Goal: Task Accomplishment & Management: Manage account settings

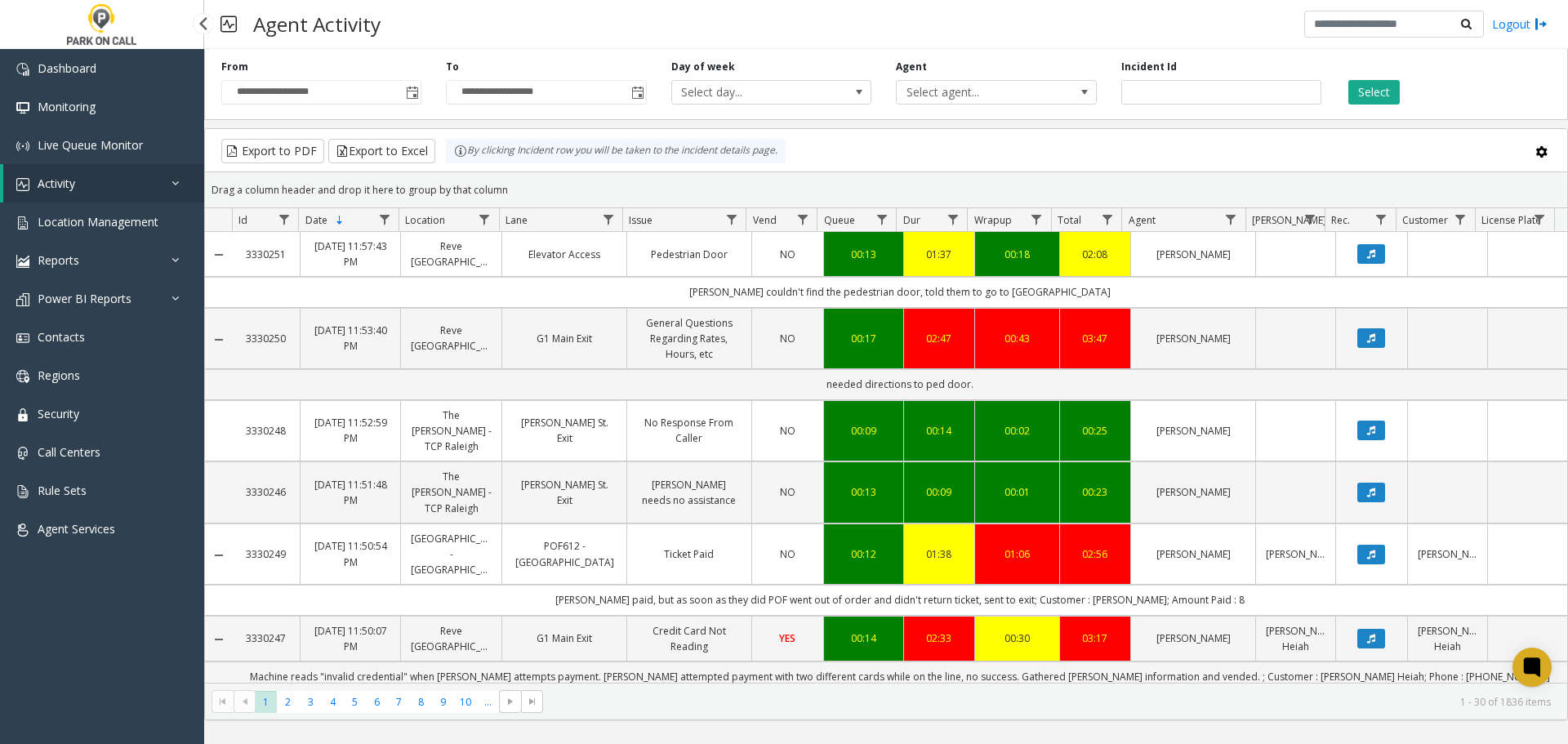
click at [59, 180] on span "Activity" at bounding box center [56, 183] width 38 height 15
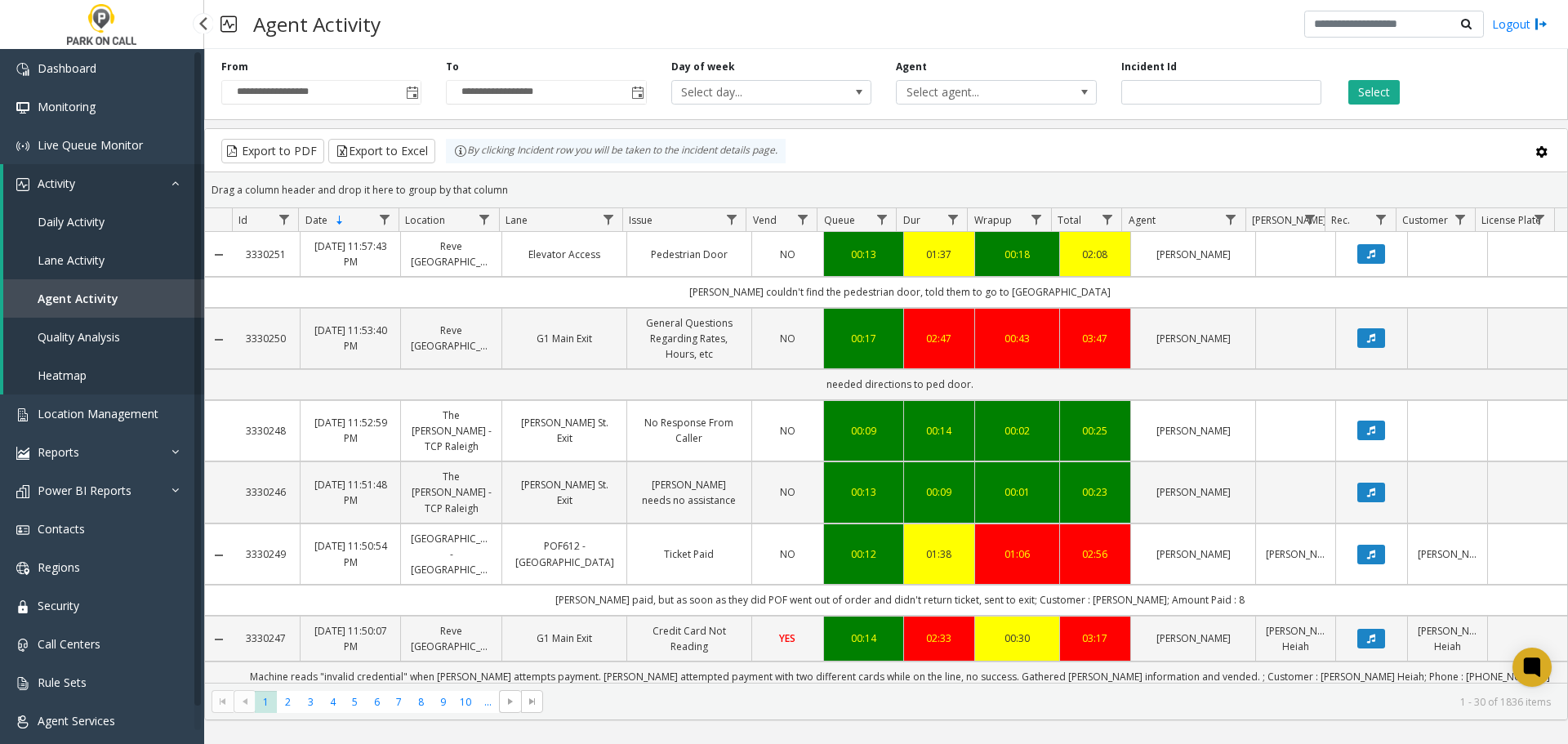
click at [77, 250] on link "Lane Activity" at bounding box center [104, 260] width 201 height 39
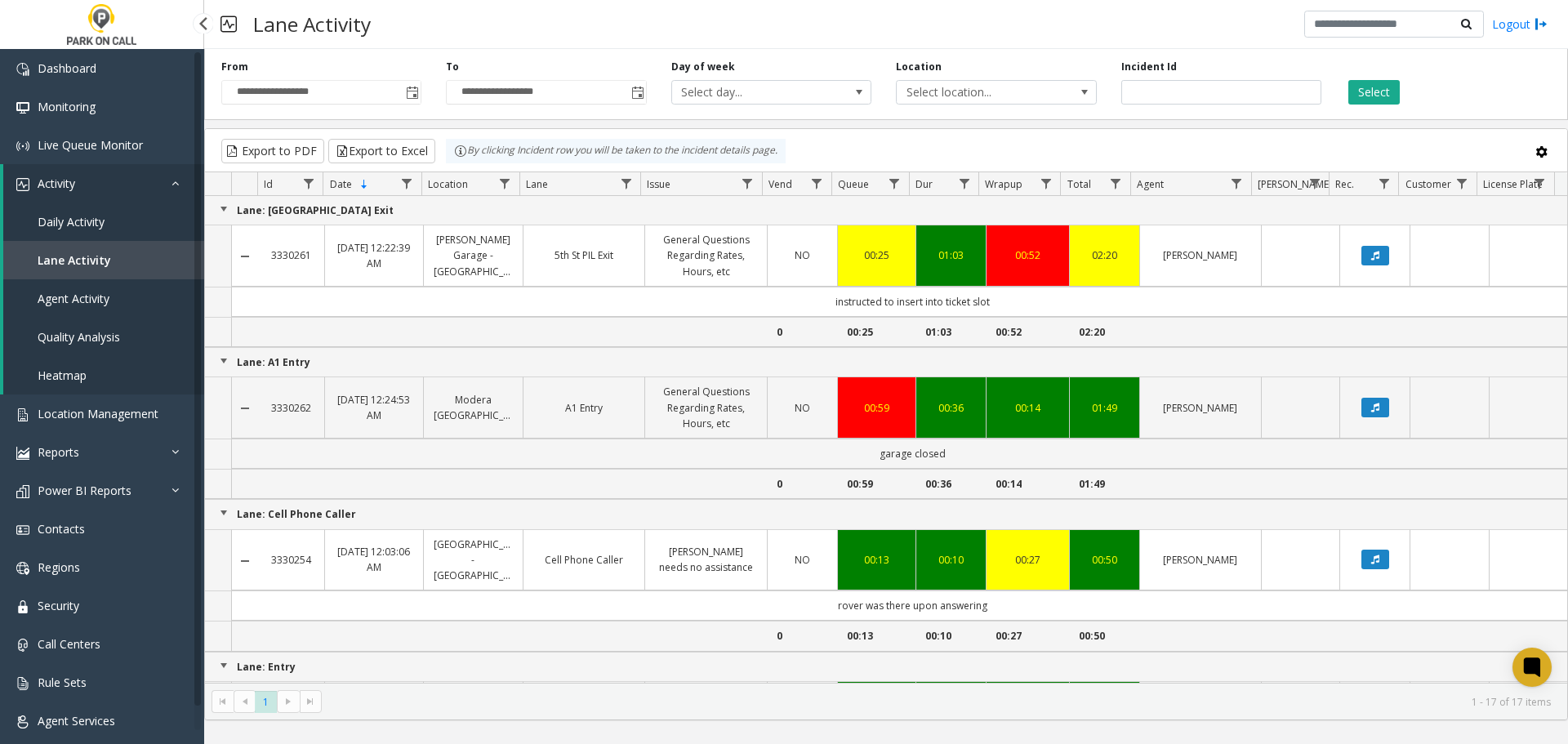
click at [83, 292] on span "Agent Activity" at bounding box center [74, 298] width 72 height 15
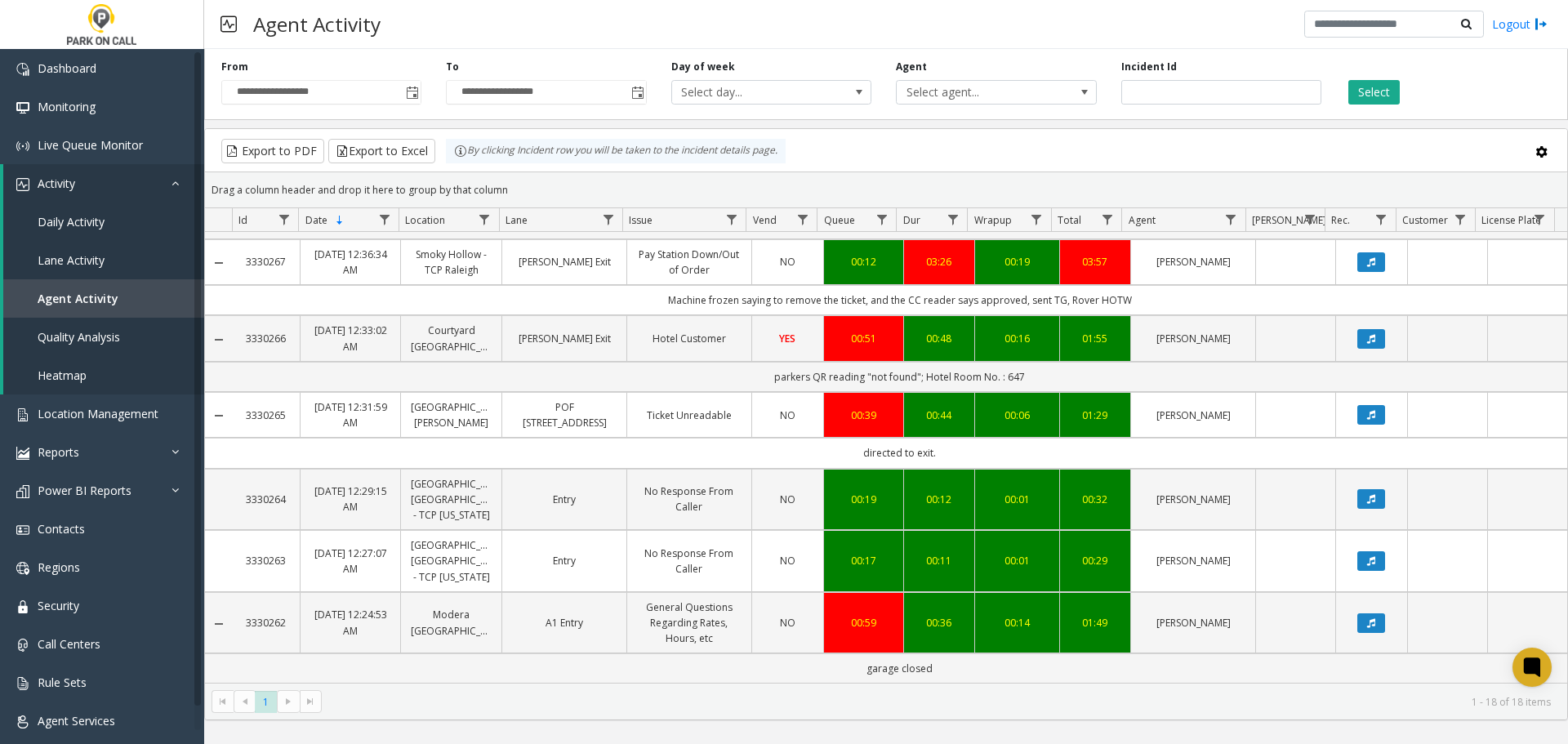
scroll to position [164, 0]
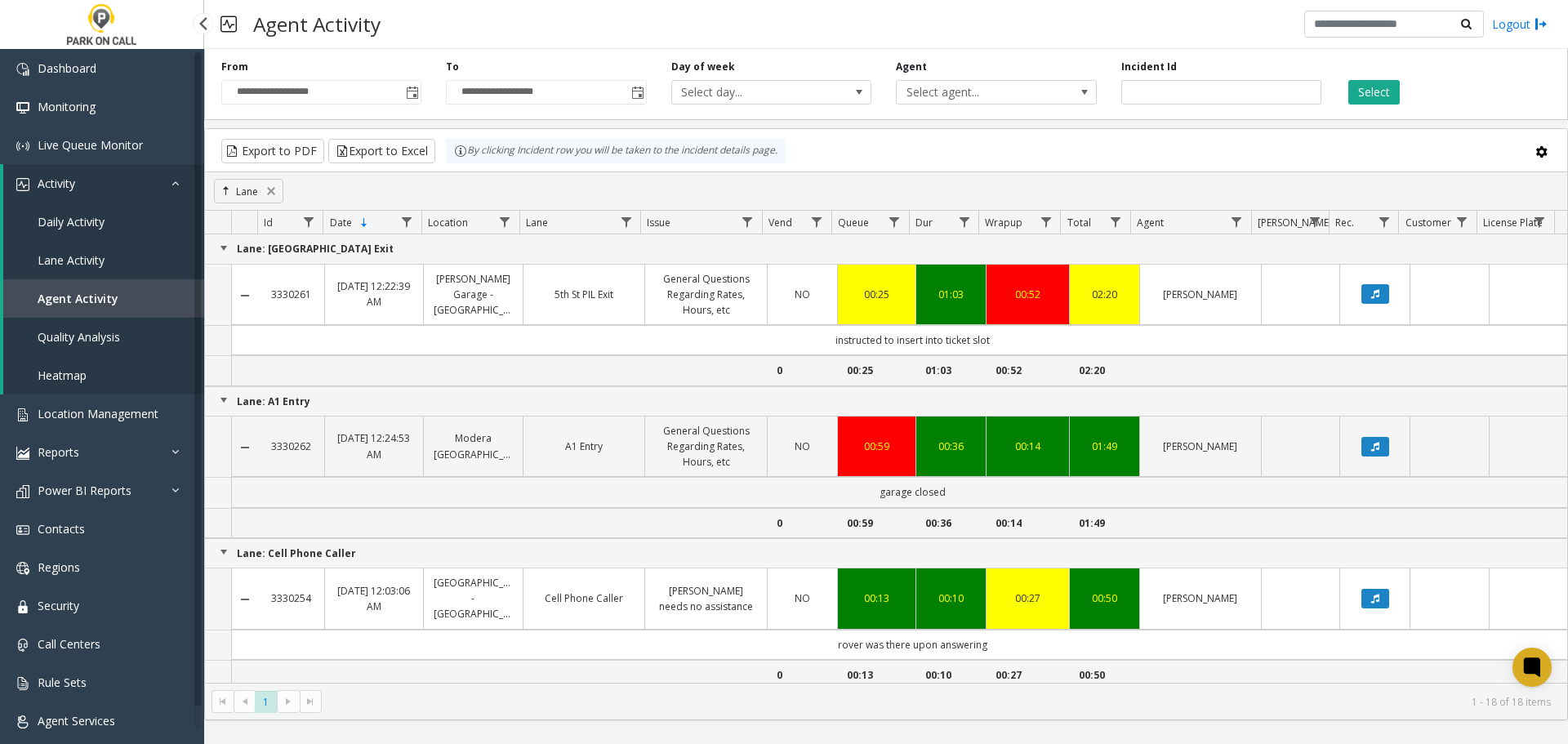
click at [92, 322] on link "Quality Analysis" at bounding box center [104, 337] width 201 height 39
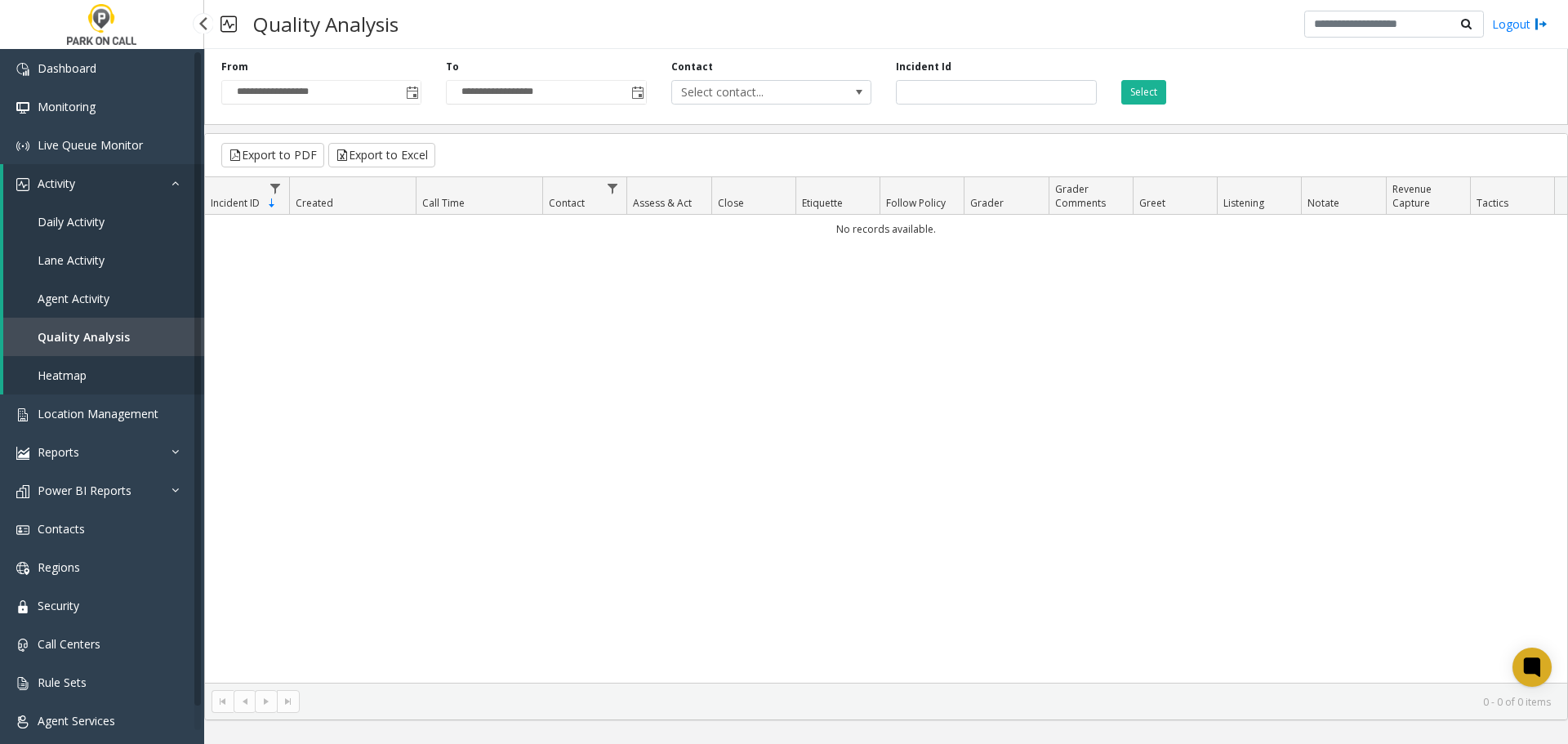
click at [102, 297] on span "Agent Activity" at bounding box center [74, 298] width 72 height 15
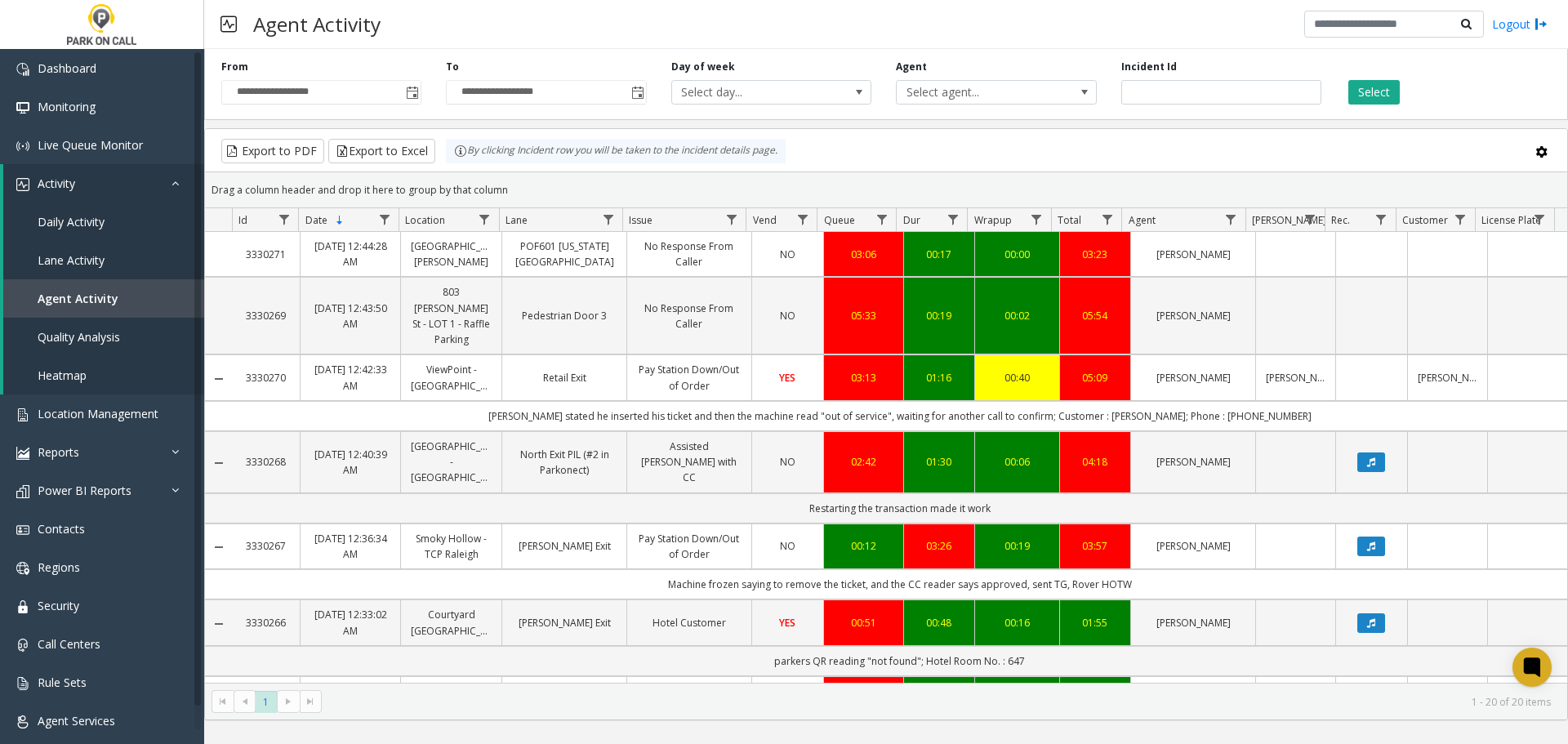
click at [1073, 119] on div "**********" at bounding box center [886, 81] width 1364 height 77
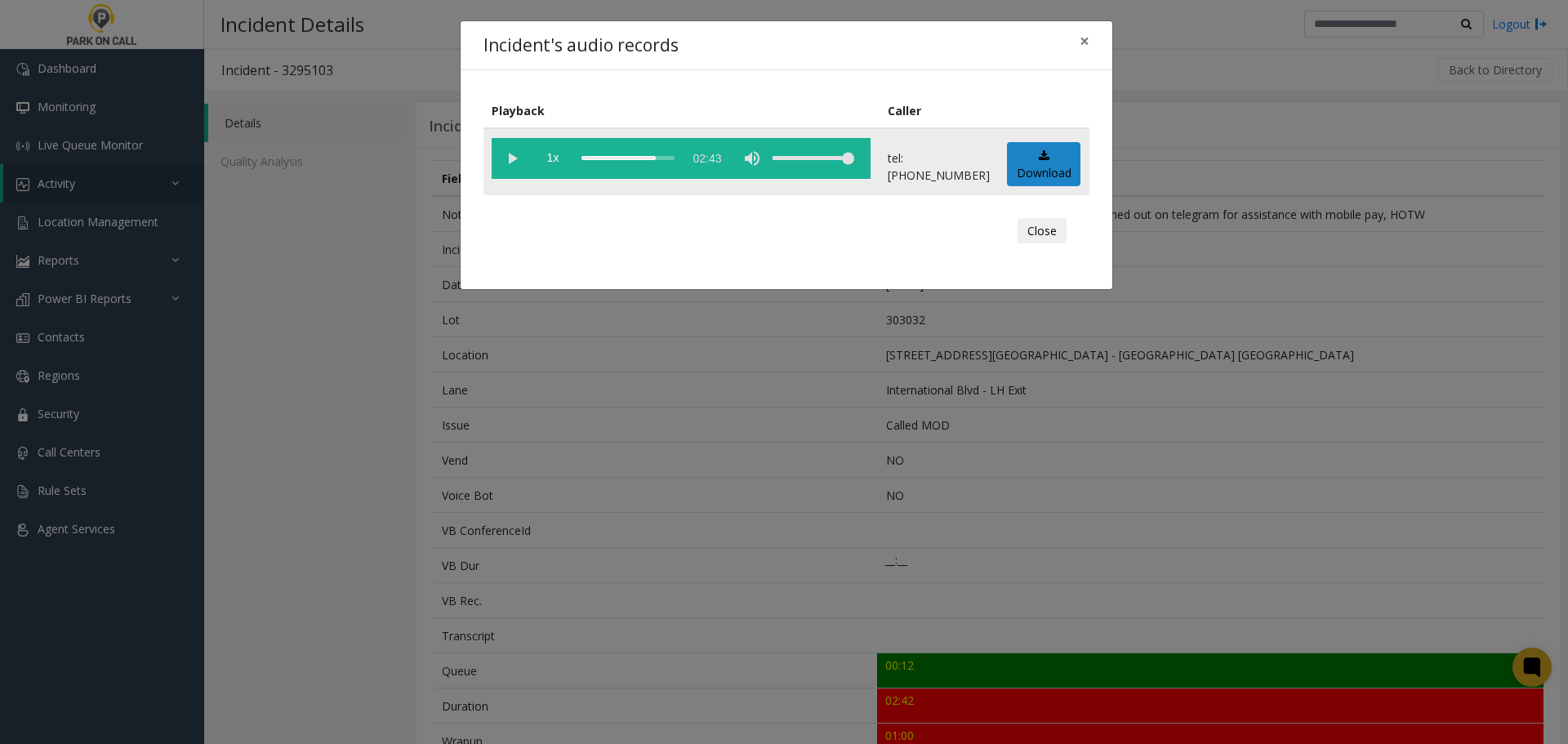
scroll to position [408, 0]
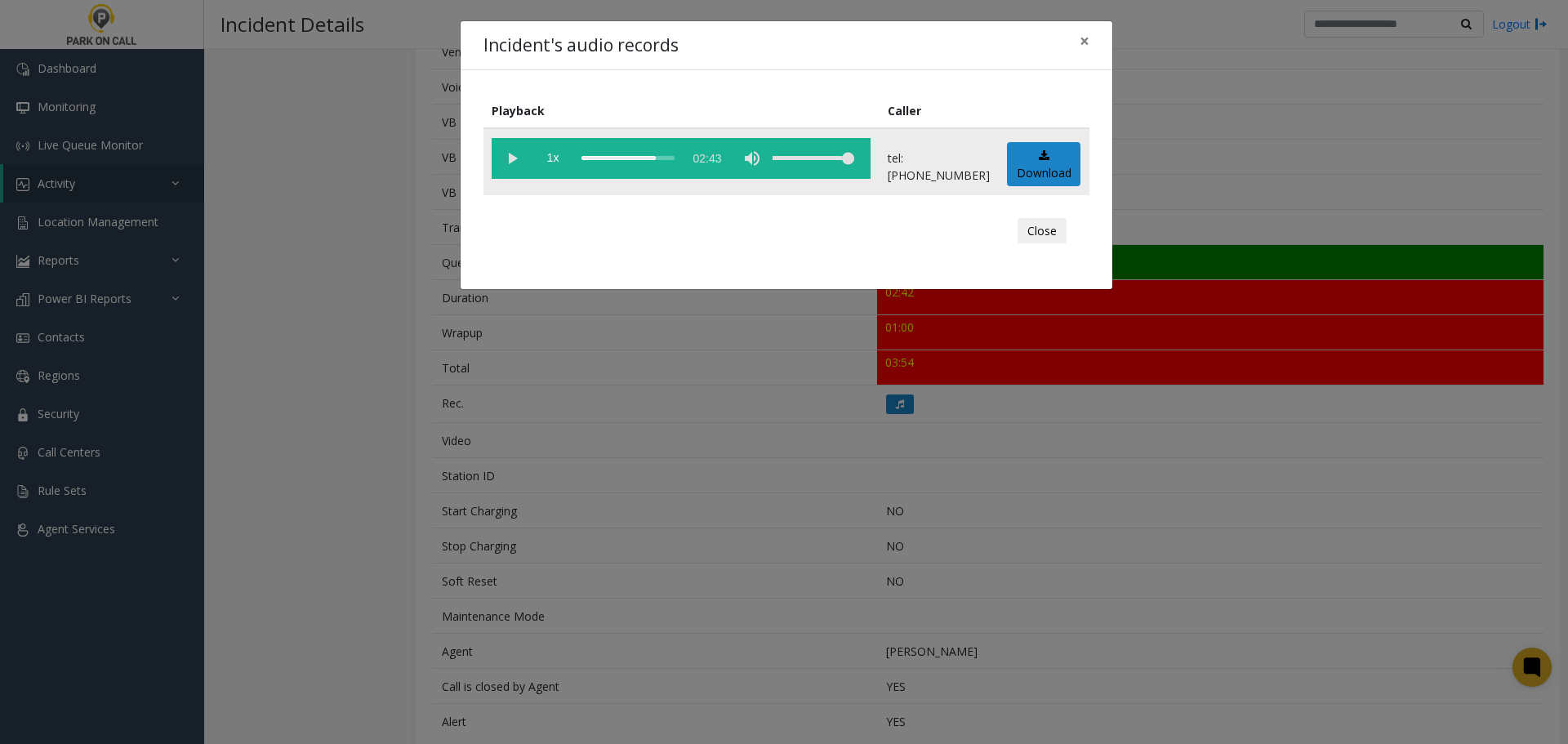
click at [507, 156] on vg-play-pause at bounding box center [512, 159] width 41 height 41
click at [675, 160] on div "scrub bar" at bounding box center [628, 159] width 93 height 41
click at [675, 161] on div "scrub bar" at bounding box center [628, 159] width 93 height 41
click at [713, 444] on div "Incident's audio records × Playback Caller 1x 02:43 tel:3030329006 Download Clo…" at bounding box center [784, 372] width 1568 height 744
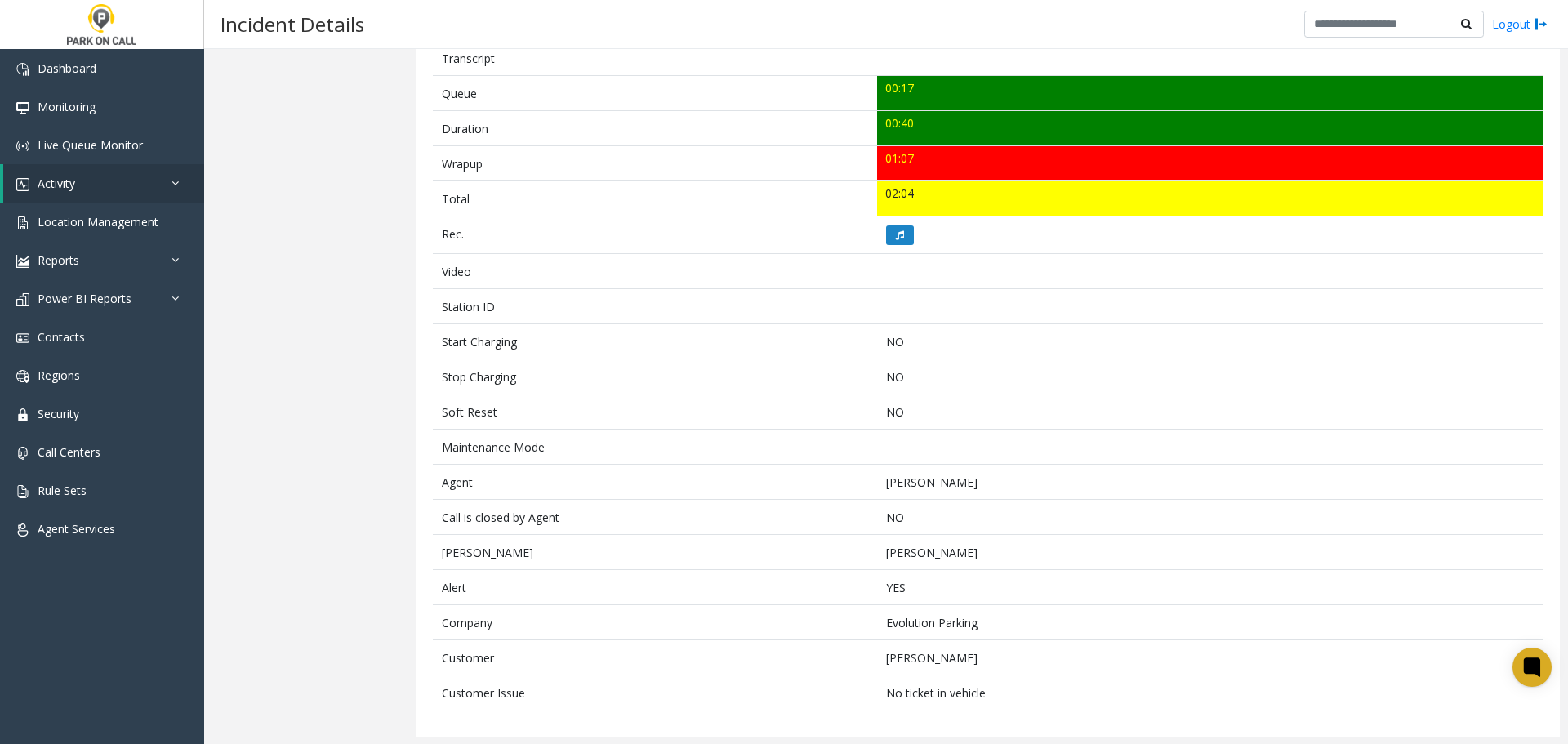
scroll to position [579, 0]
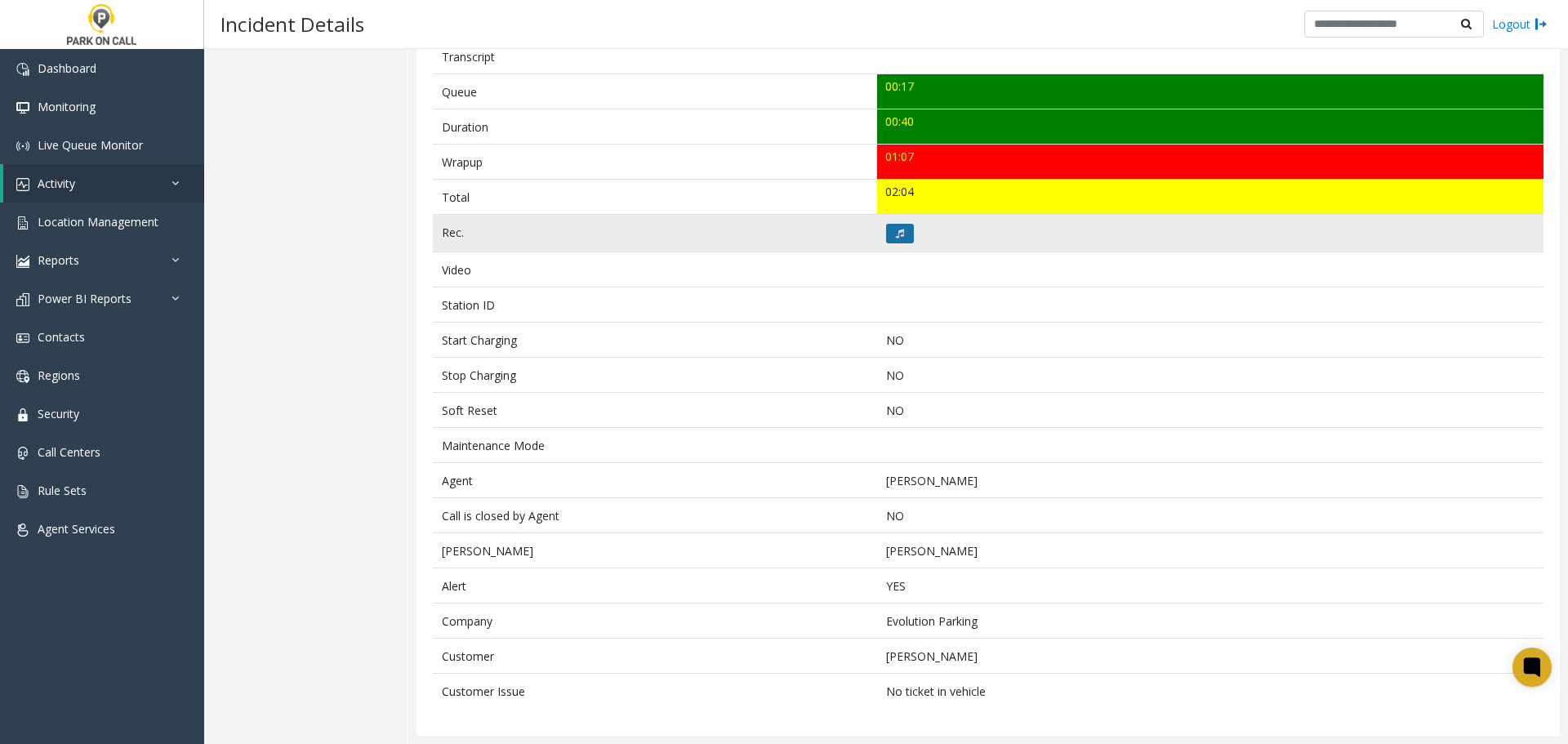
click at [896, 228] on icon at bounding box center [900, 233] width 8 height 10
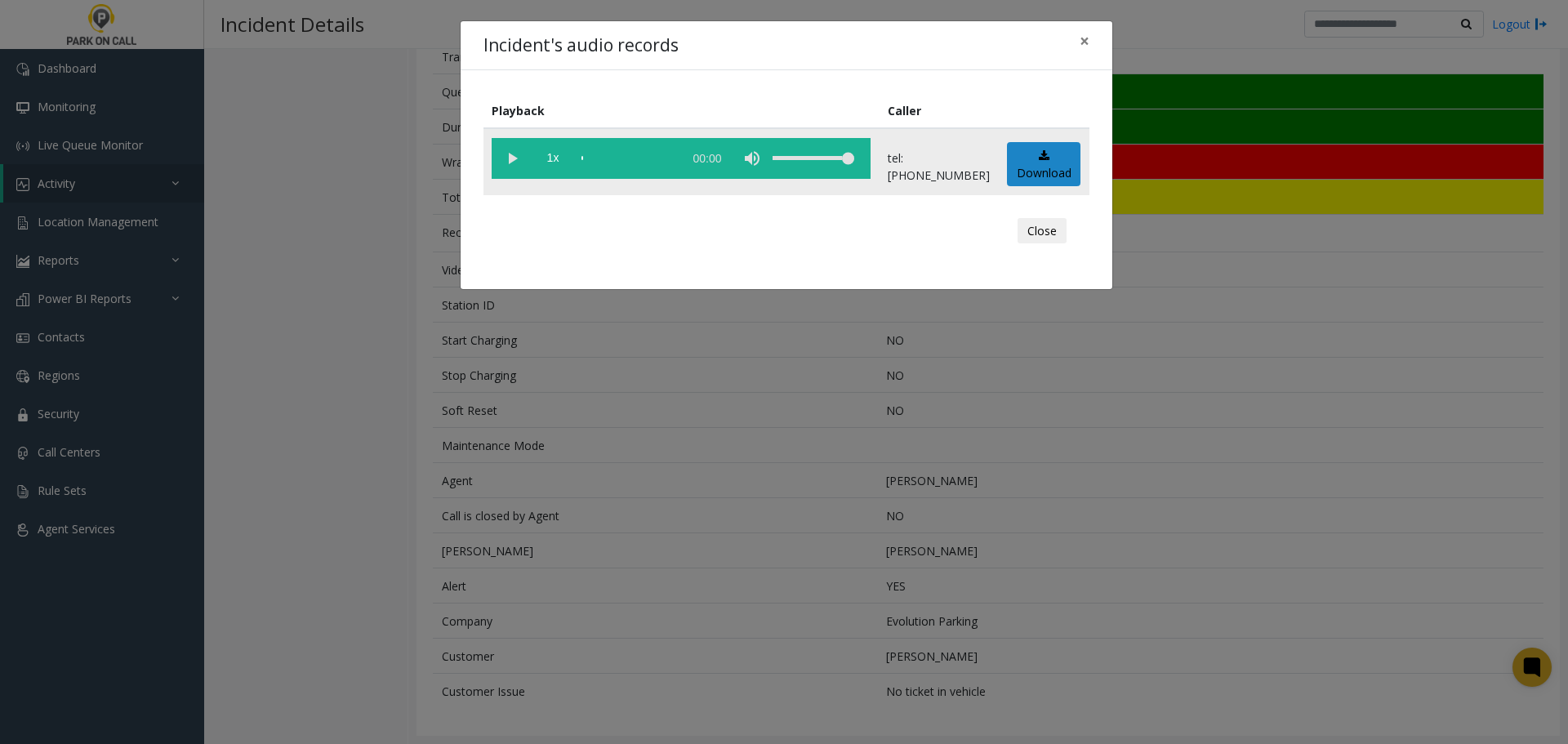
click at [515, 149] on vg-play-pause at bounding box center [512, 159] width 41 height 41
click at [646, 165] on div "scrub bar" at bounding box center [628, 159] width 93 height 41
click at [505, 155] on vg-play-pause at bounding box center [512, 159] width 41 height 41
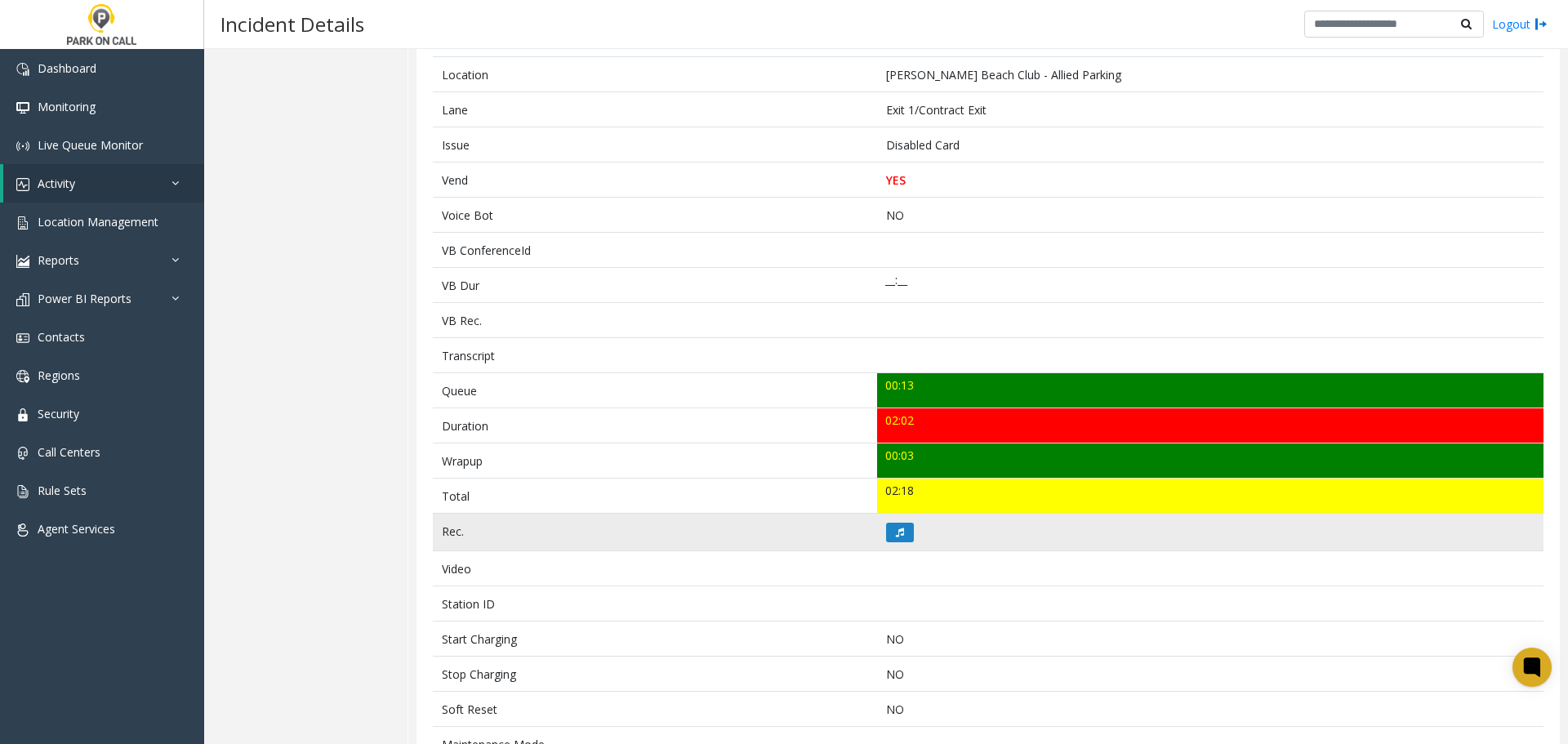
scroll to position [326, 0]
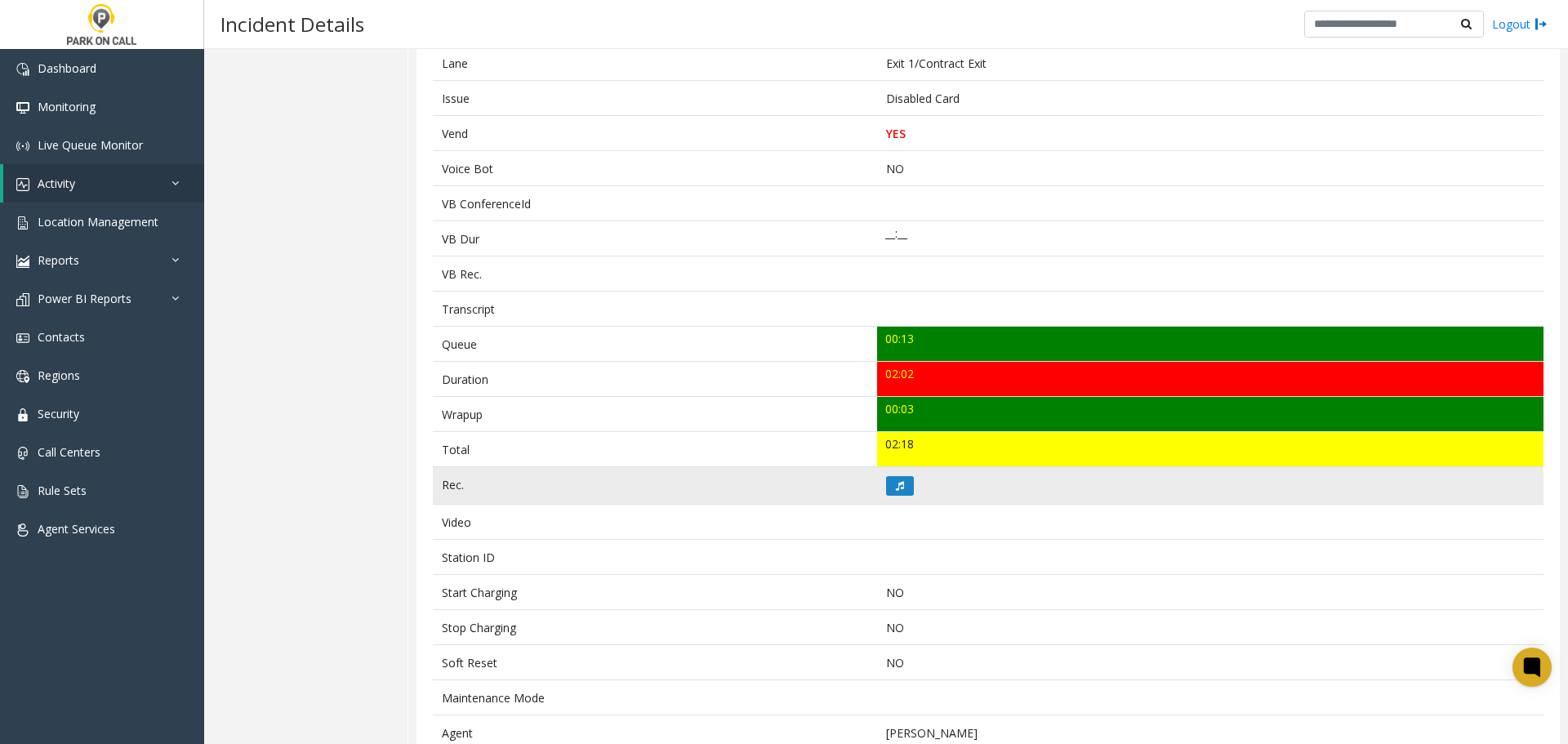
drag, startPoint x: 904, startPoint y: 461, endPoint x: 900, endPoint y: 471, distance: 10.8
click at [902, 467] on tbody "Notes Pass was reading invalid, took info and vended Incident ID 3319695 Date S…" at bounding box center [987, 414] width 1110 height 1090
click at [896, 481] on icon at bounding box center [900, 486] width 8 height 10
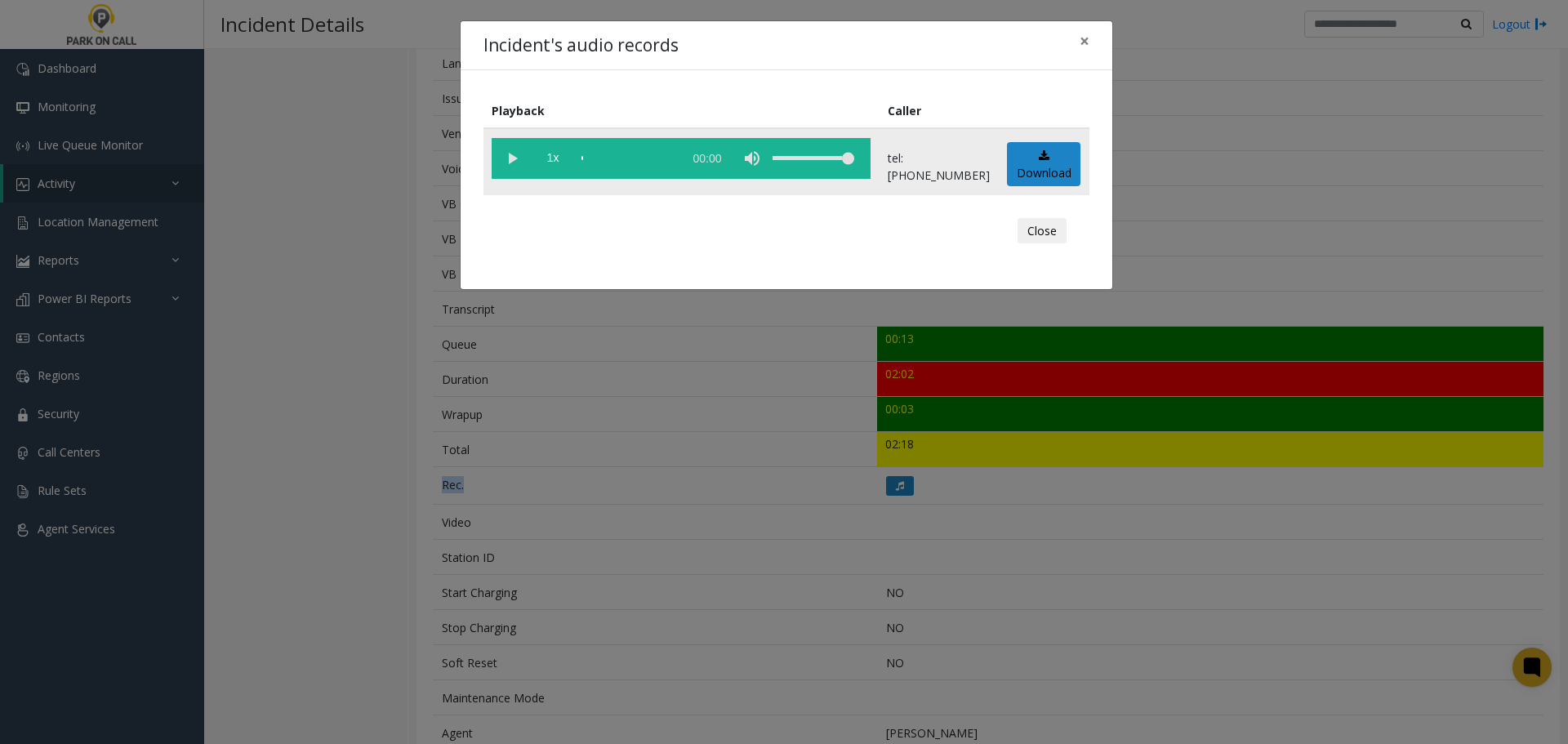
click at [499, 154] on vg-play-pause at bounding box center [512, 159] width 41 height 41
click at [519, 160] on vg-play-pause at bounding box center [512, 159] width 41 height 41
click at [558, 251] on div "Close" at bounding box center [786, 230] width 583 height 49
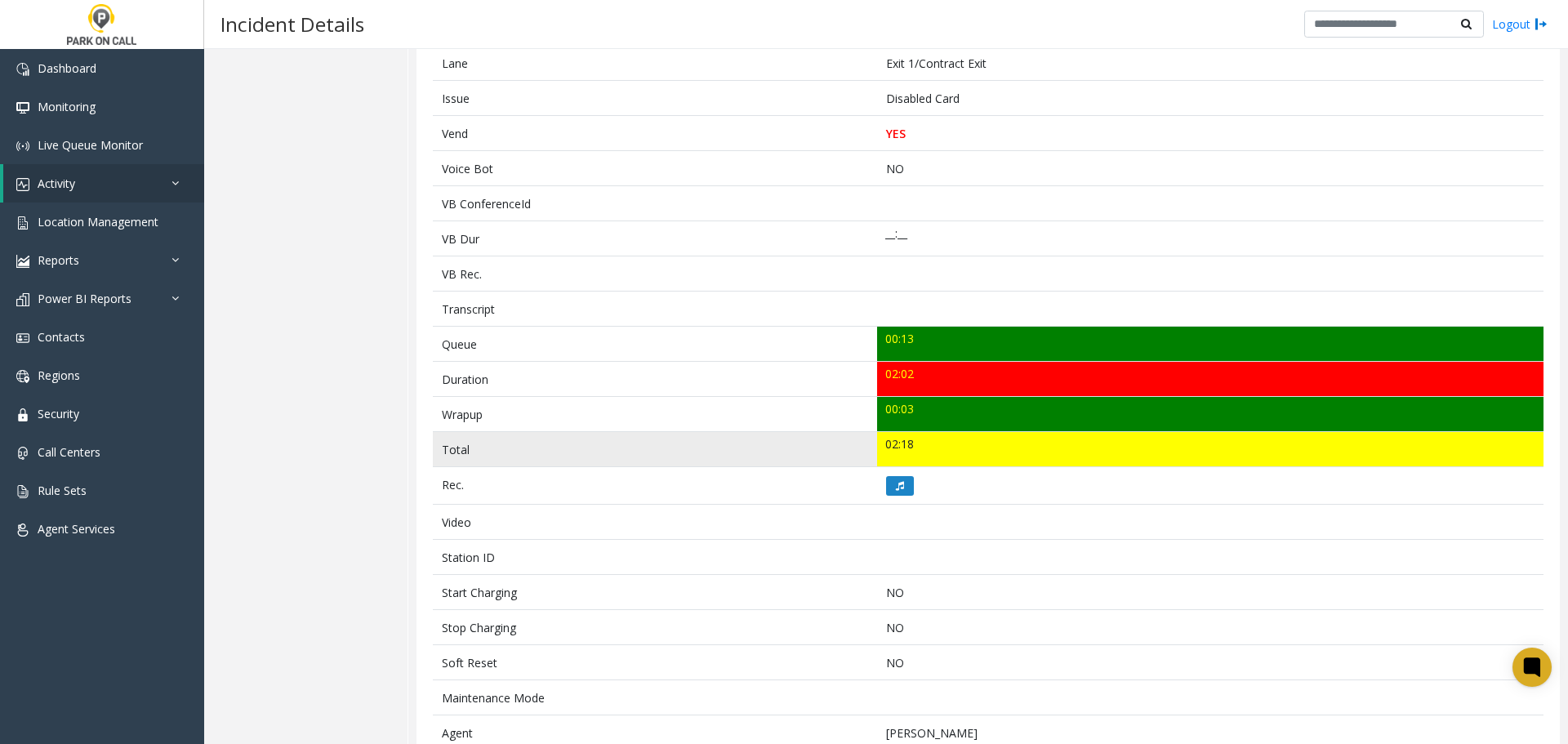
click at [687, 434] on td "Total" at bounding box center [654, 449] width 444 height 35
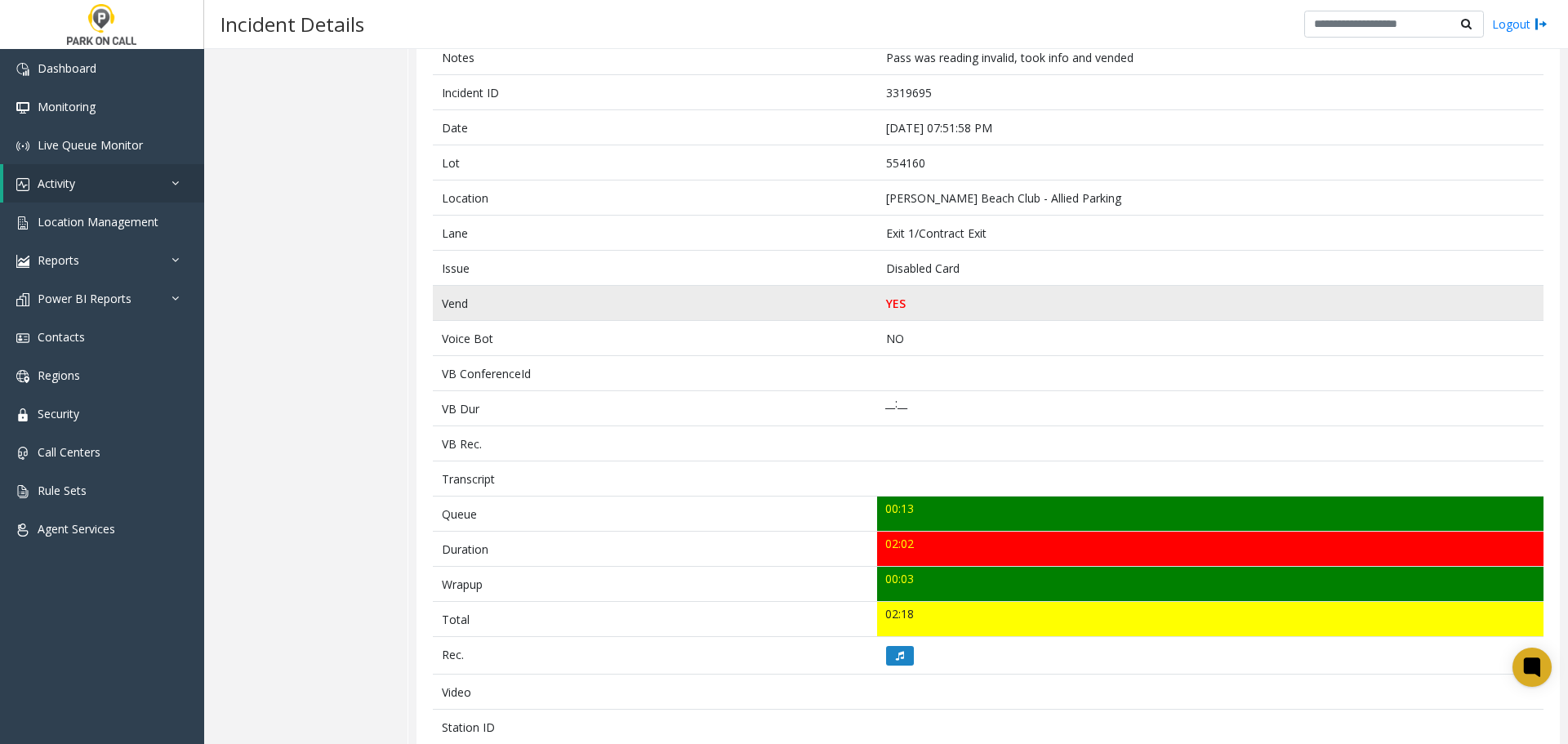
scroll to position [408, 0]
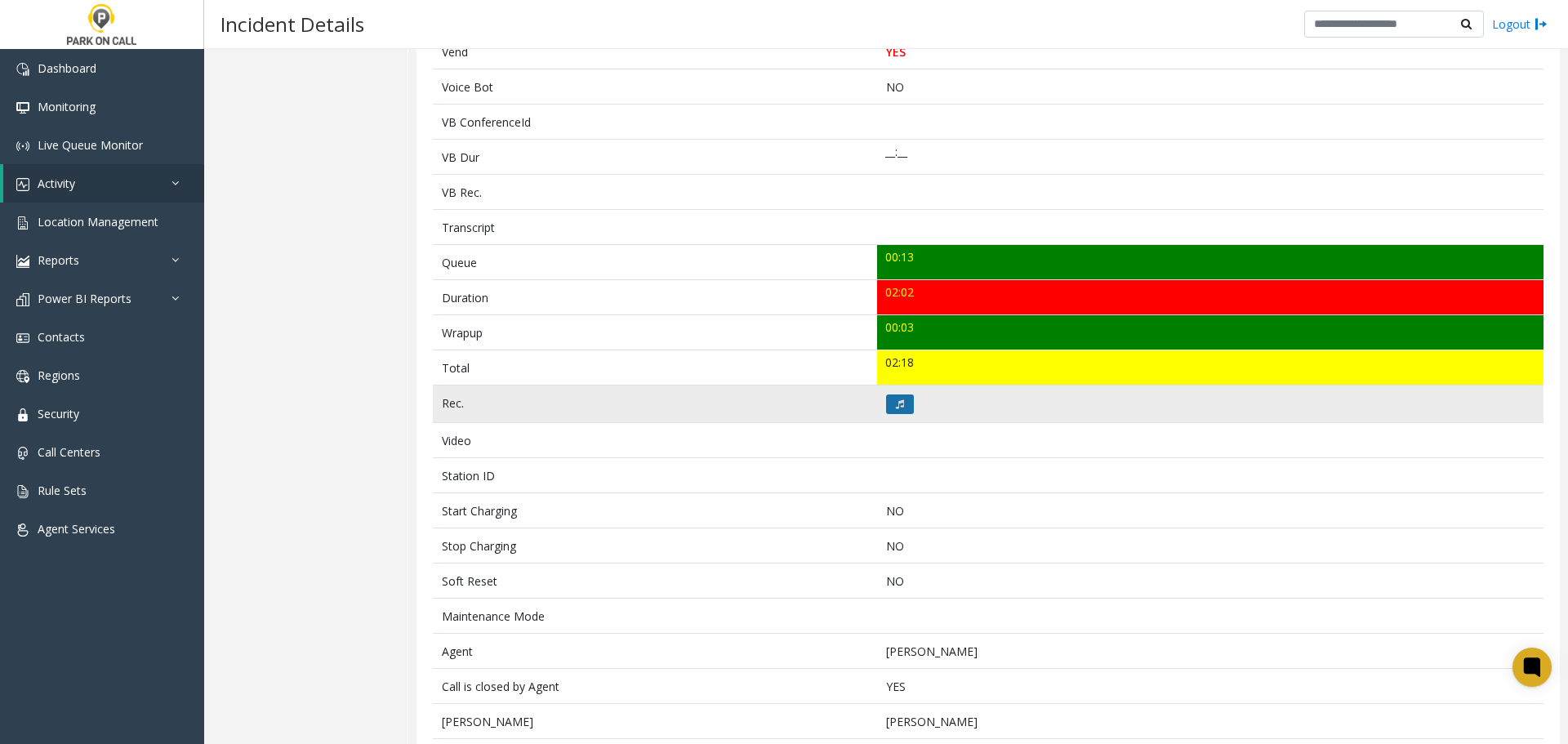
click at [903, 404] on button at bounding box center [899, 404] width 28 height 19
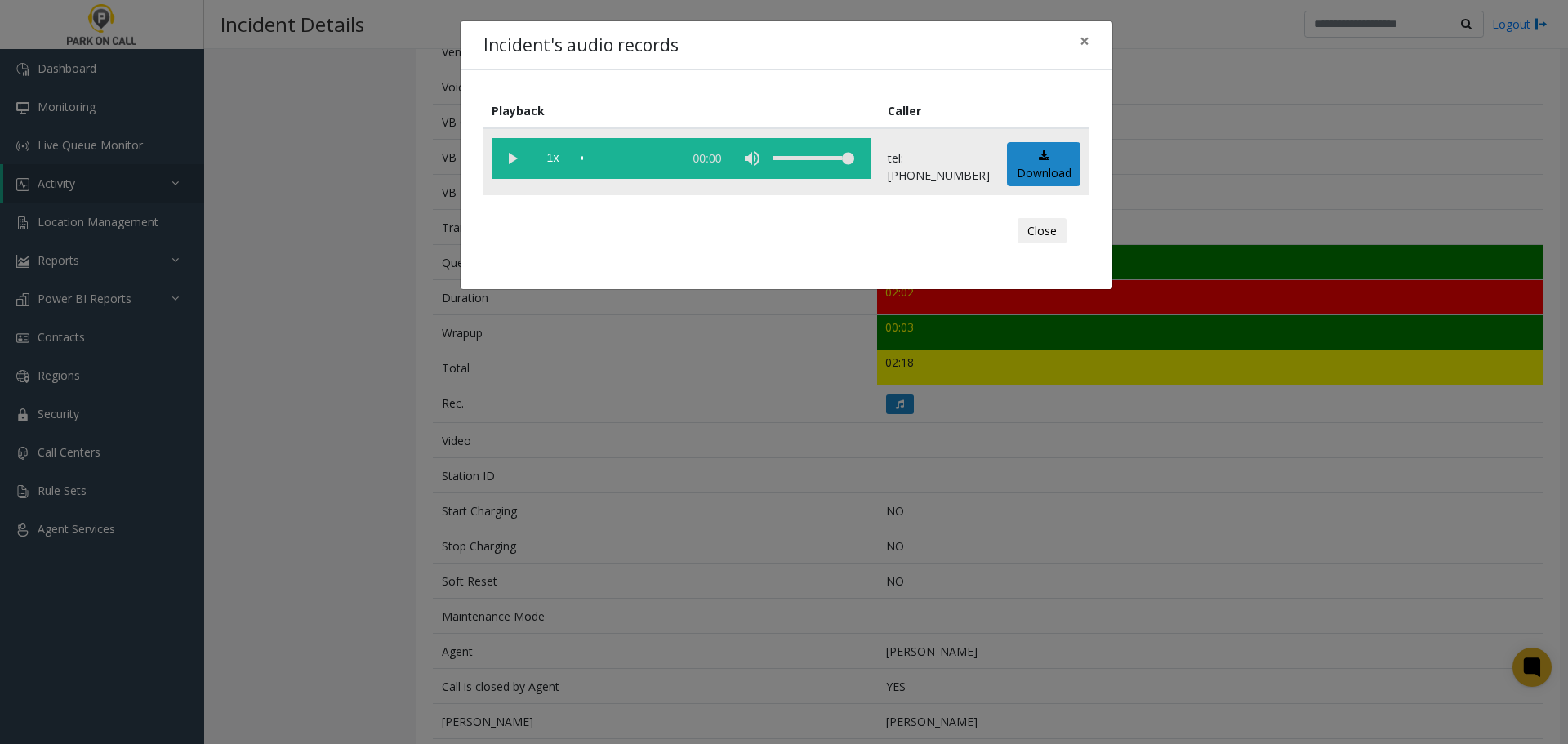
click at [522, 158] on vg-play-pause at bounding box center [512, 159] width 41 height 41
click at [604, 166] on div "scrub bar" at bounding box center [628, 159] width 93 height 41
click at [993, 45] on div "Incident's audio records ×" at bounding box center [786, 45] width 651 height 49
click at [520, 154] on vg-play-pause at bounding box center [512, 159] width 41 height 41
click at [512, 160] on vg-play-pause at bounding box center [512, 159] width 41 height 41
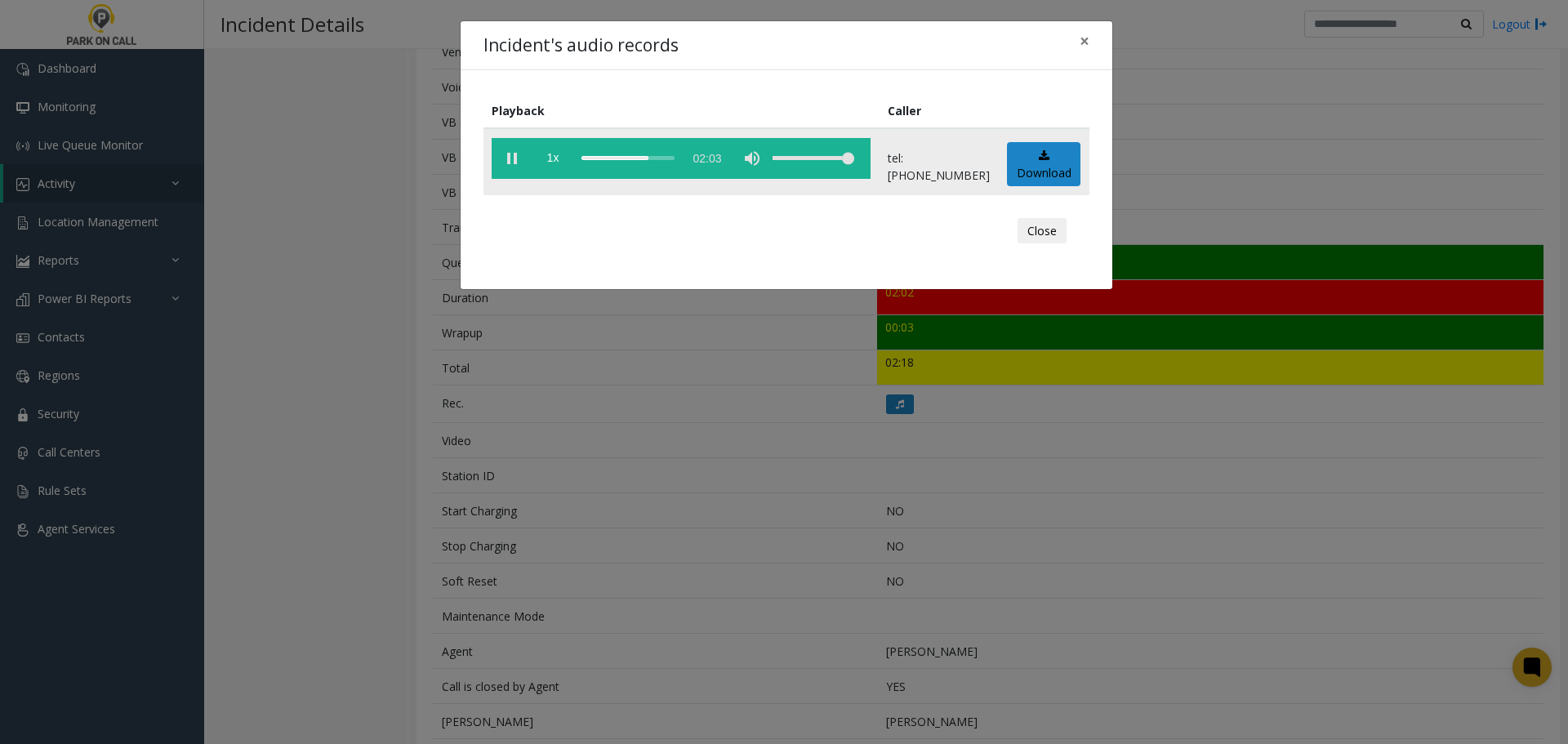
click at [632, 158] on div "scrub bar" at bounding box center [628, 159] width 93 height 41
click at [614, 160] on div "scrub bar" at bounding box center [628, 159] width 93 height 41
click at [590, 156] on div "scrub bar" at bounding box center [628, 159] width 93 height 41
click at [508, 155] on vg-play-pause at bounding box center [512, 159] width 41 height 41
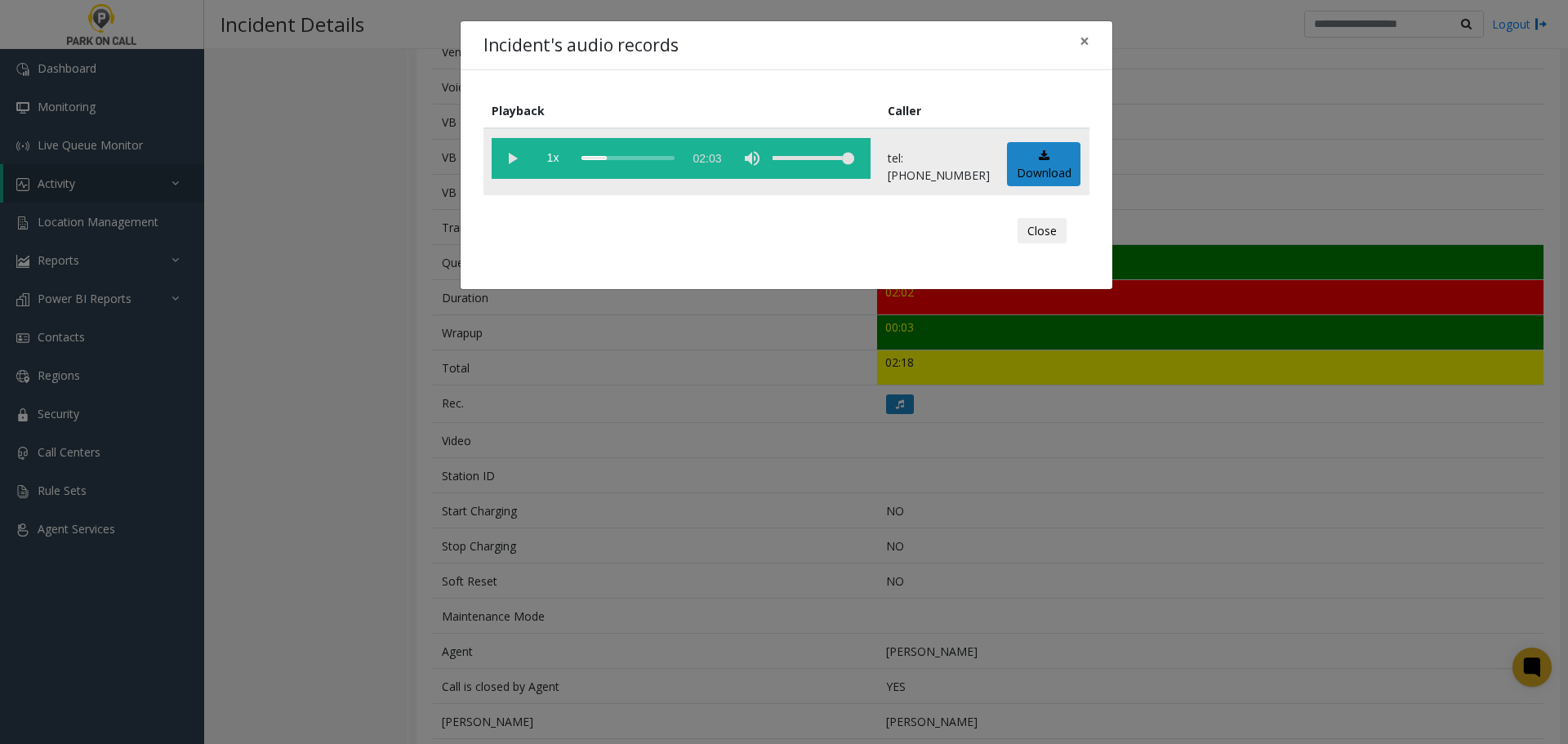
click at [512, 161] on vg-play-pause at bounding box center [512, 159] width 41 height 41
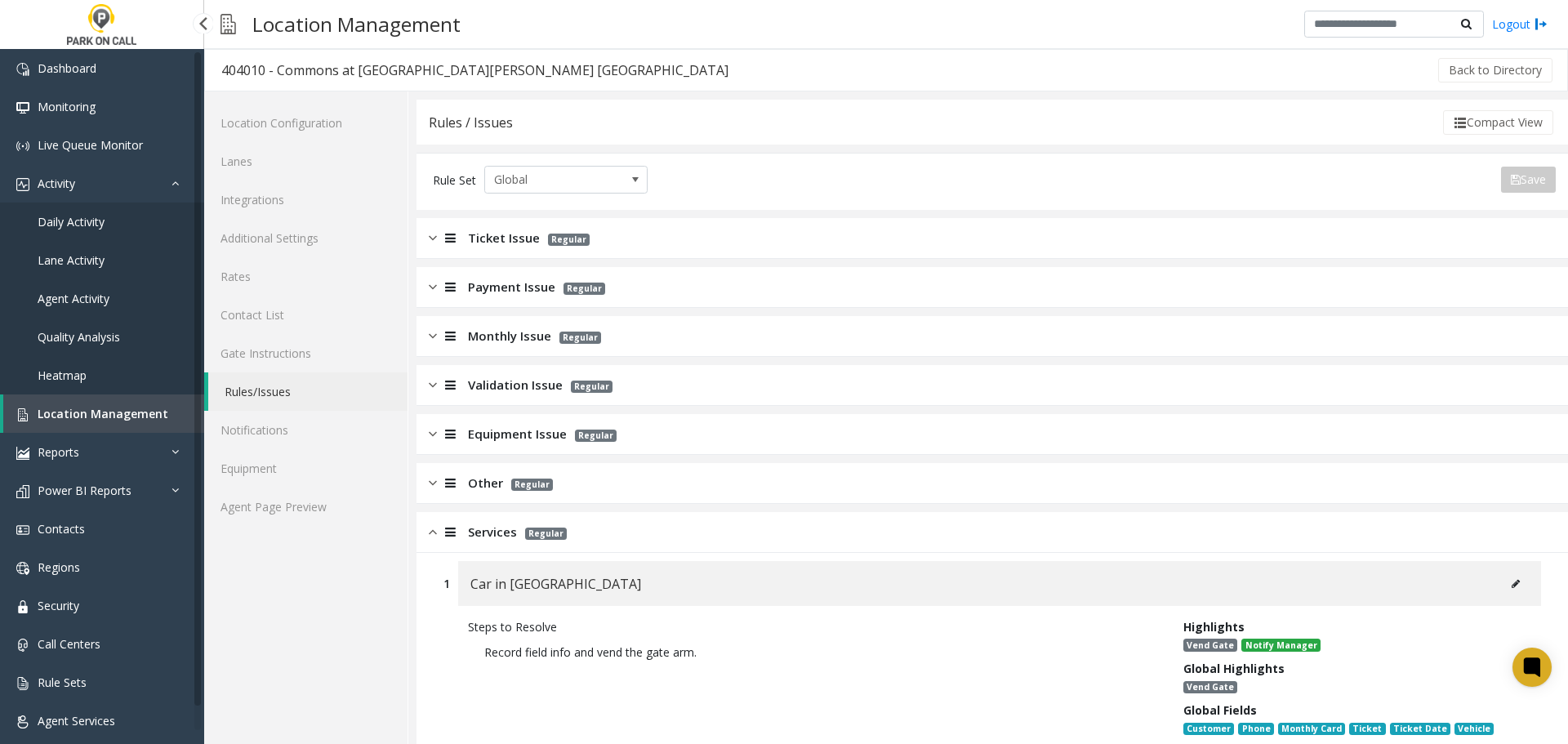
click at [108, 404] on link "Location Management" at bounding box center [104, 414] width 201 height 39
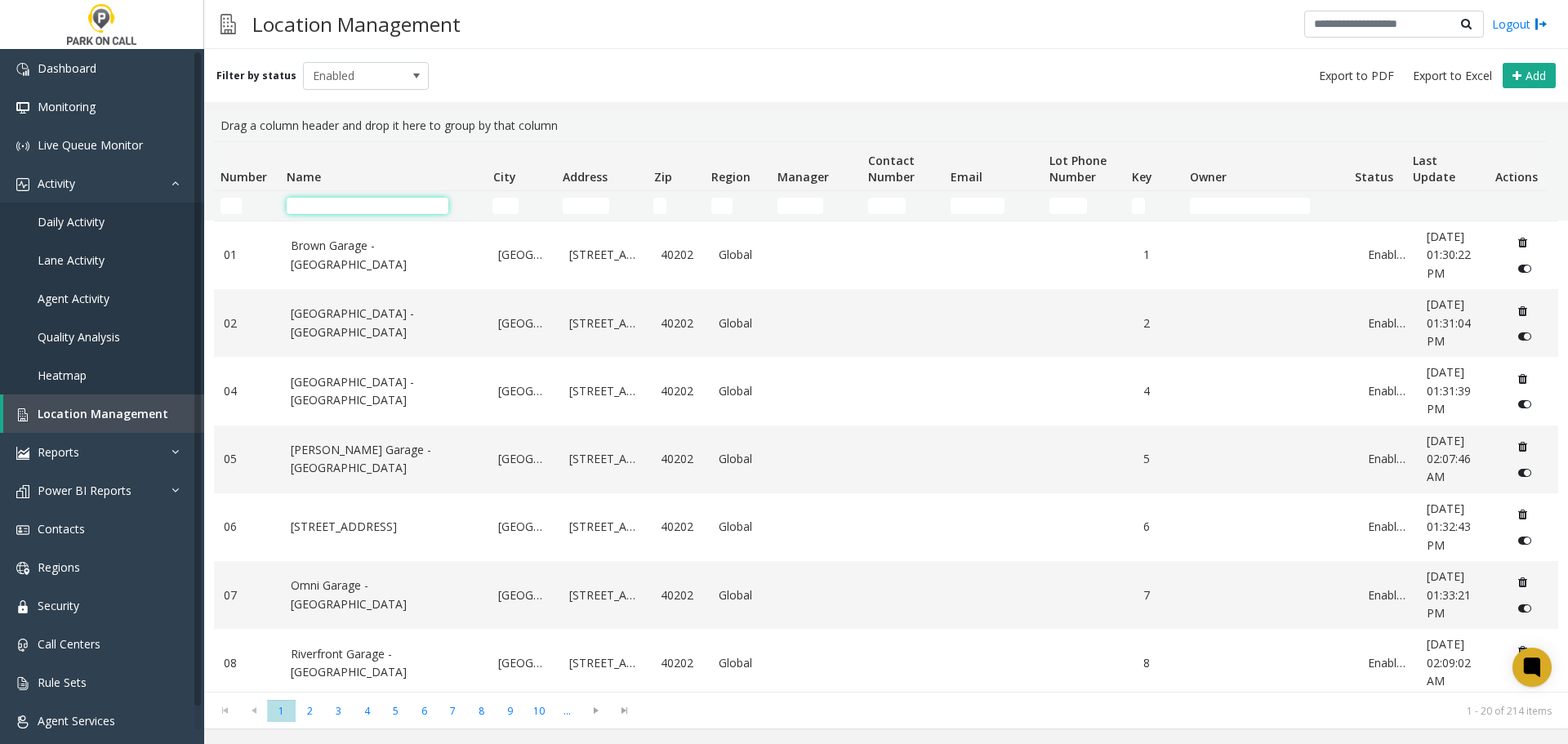
click at [336, 203] on input "Name Filter" at bounding box center [367, 205] width 162 height 16
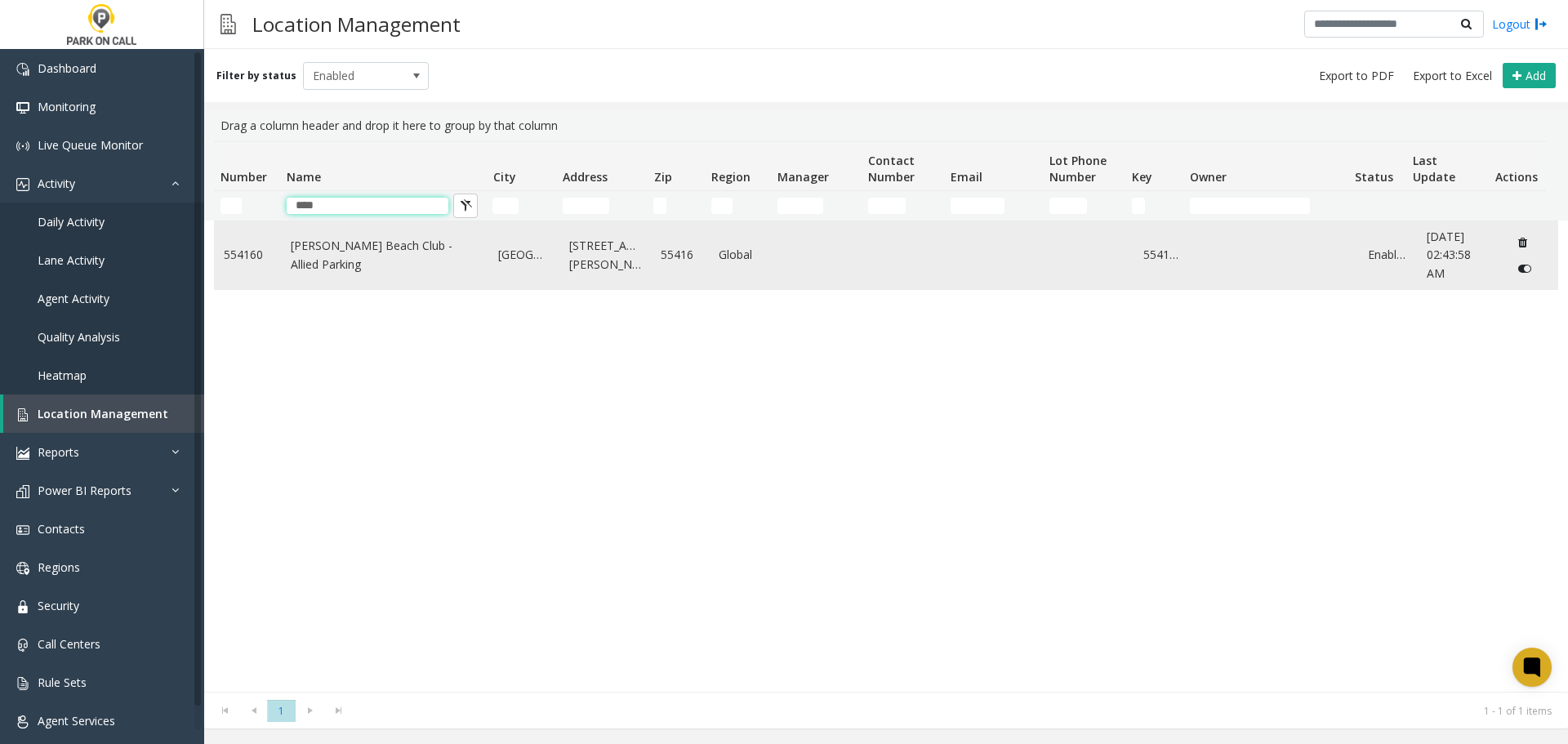
type input "****"
click at [358, 242] on link "Calhoun Beach Club - Allied Parking" at bounding box center [384, 255] width 189 height 37
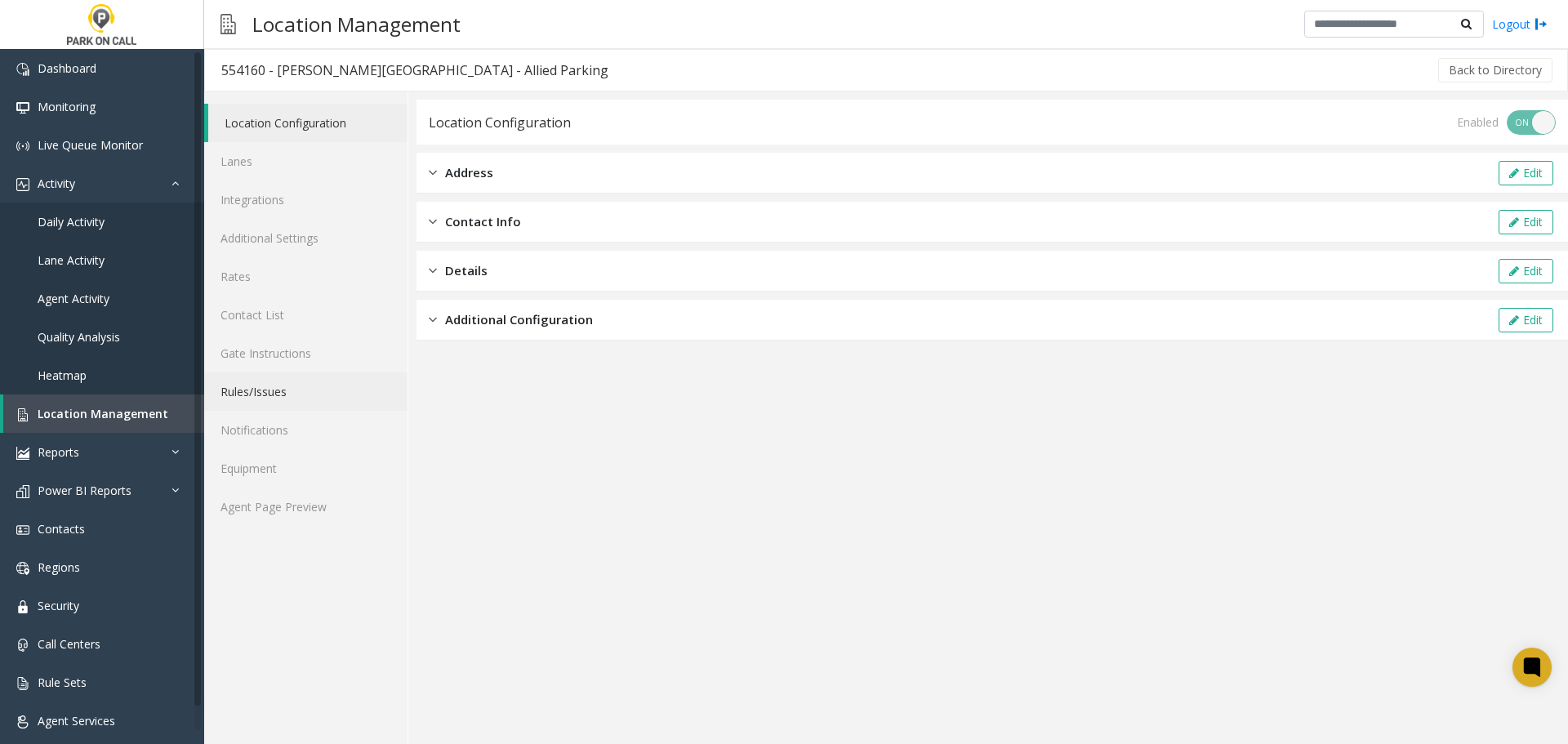
click at [306, 384] on link "Rules/Issues" at bounding box center [306, 392] width 203 height 39
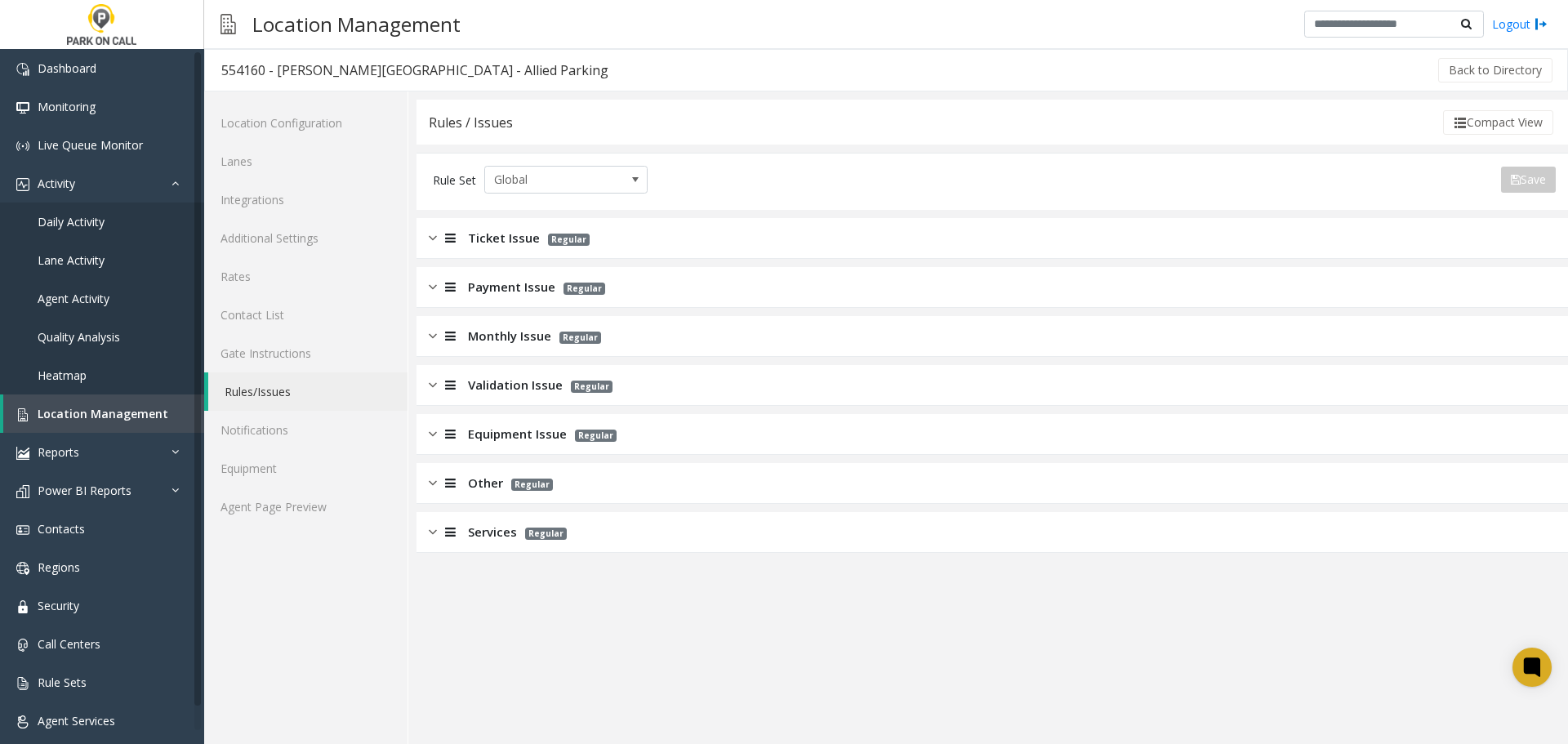
click at [616, 334] on div "Monthly Issue Regular" at bounding box center [992, 337] width 1152 height 41
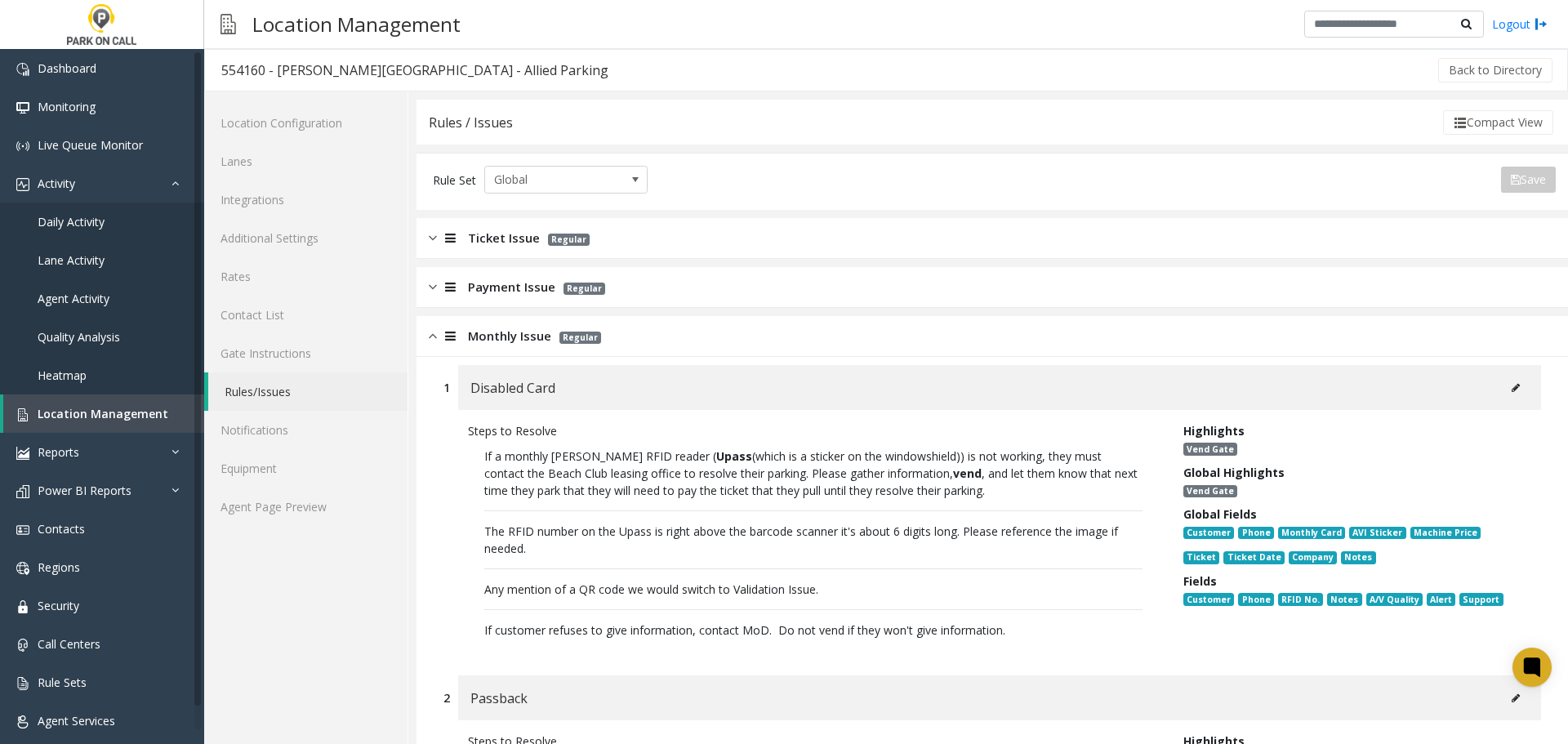
click at [462, 349] on div "Monthly Issue Regular" at bounding box center [992, 337] width 1152 height 41
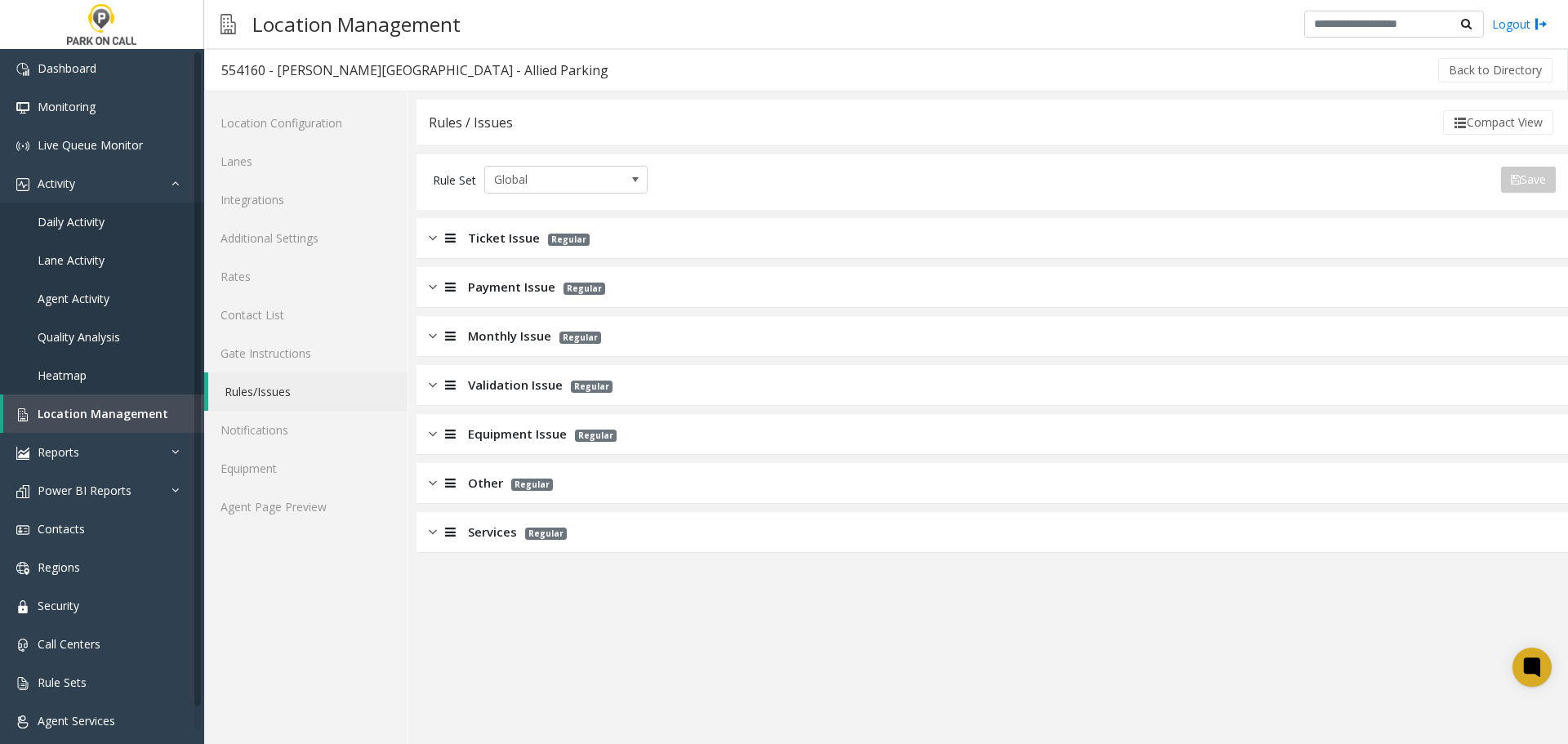
click at [489, 383] on span "Validation Issue" at bounding box center [515, 384] width 95 height 18
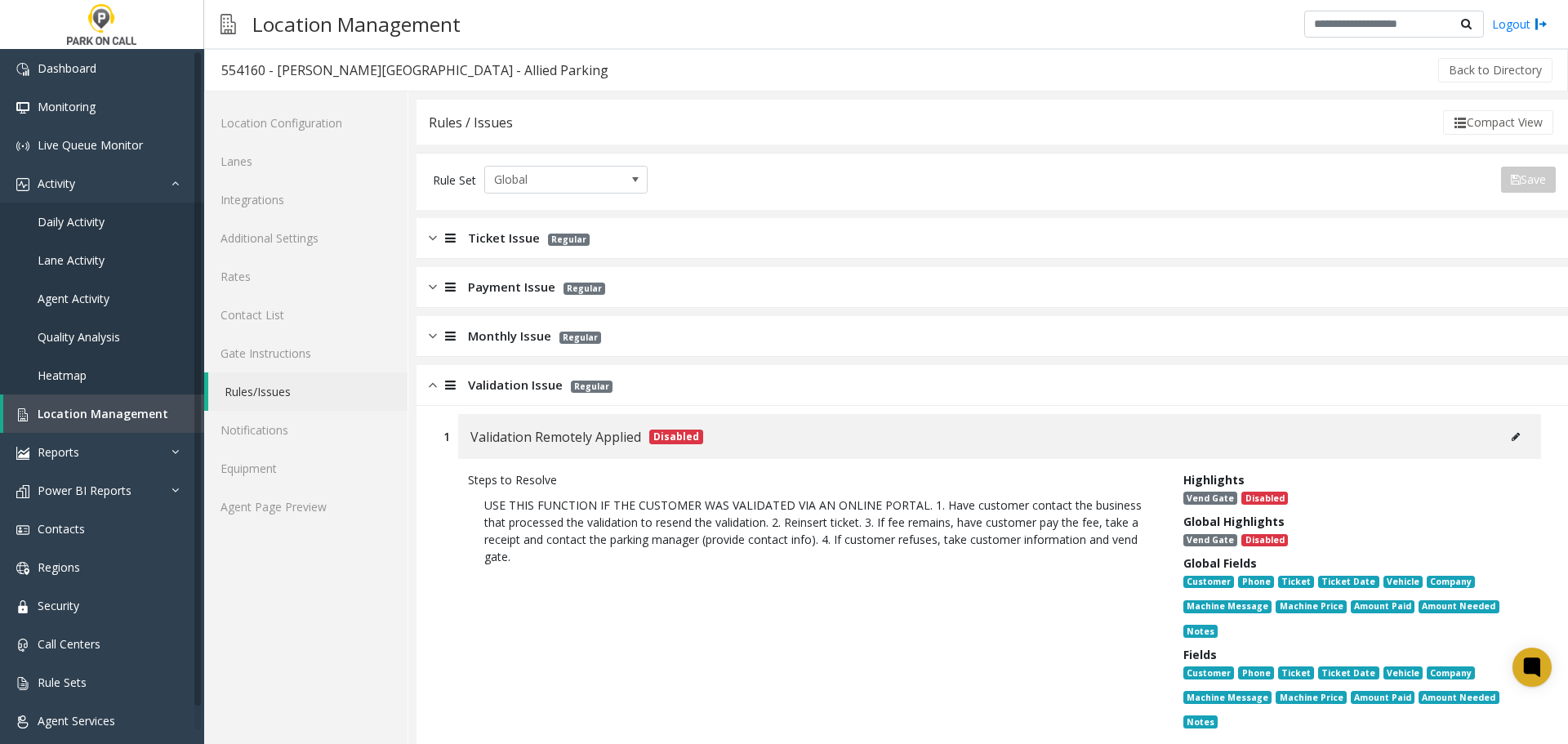
click at [540, 374] on div "Validation Issue Regular" at bounding box center [992, 385] width 1152 height 41
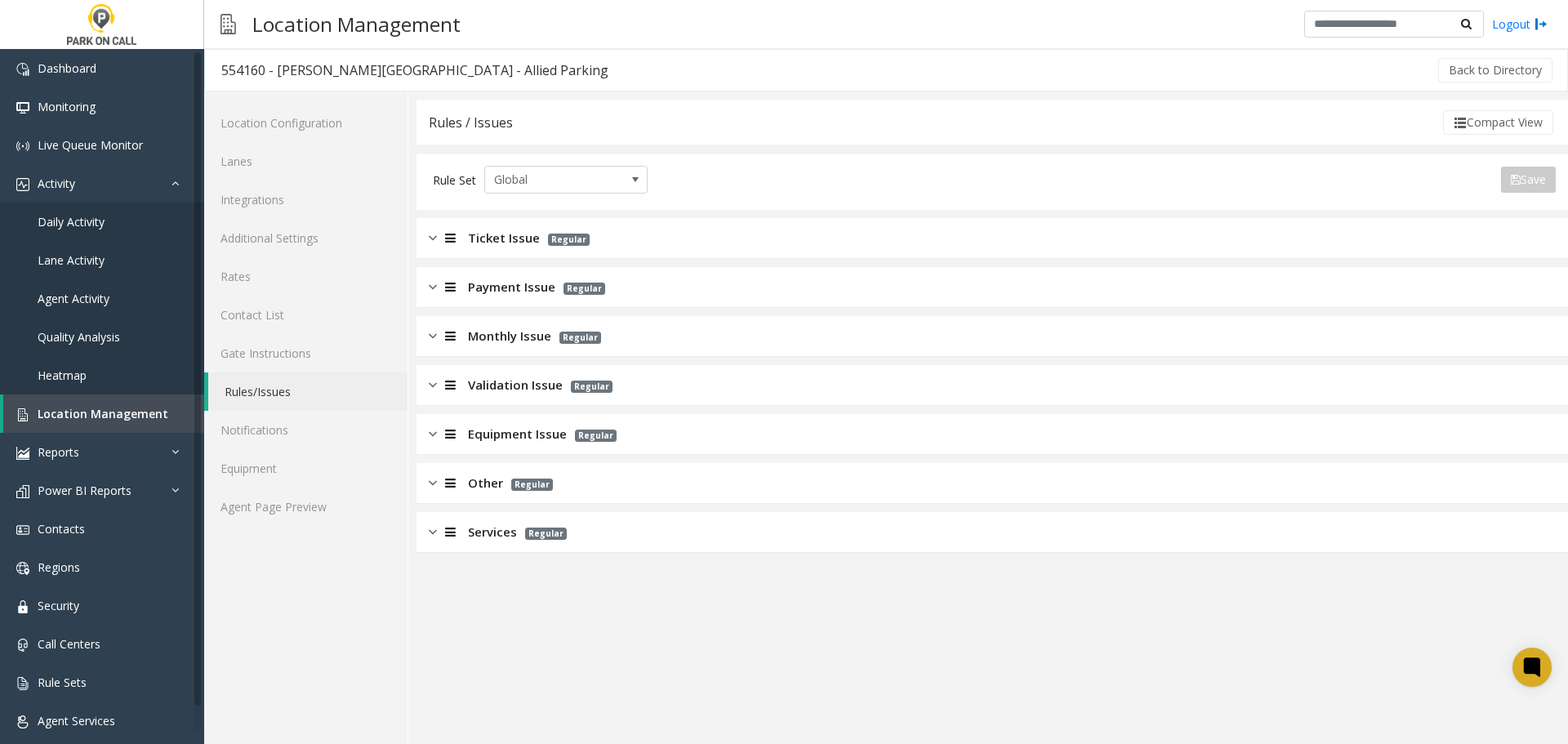
click at [542, 342] on span "Monthly Issue" at bounding box center [509, 335] width 83 height 18
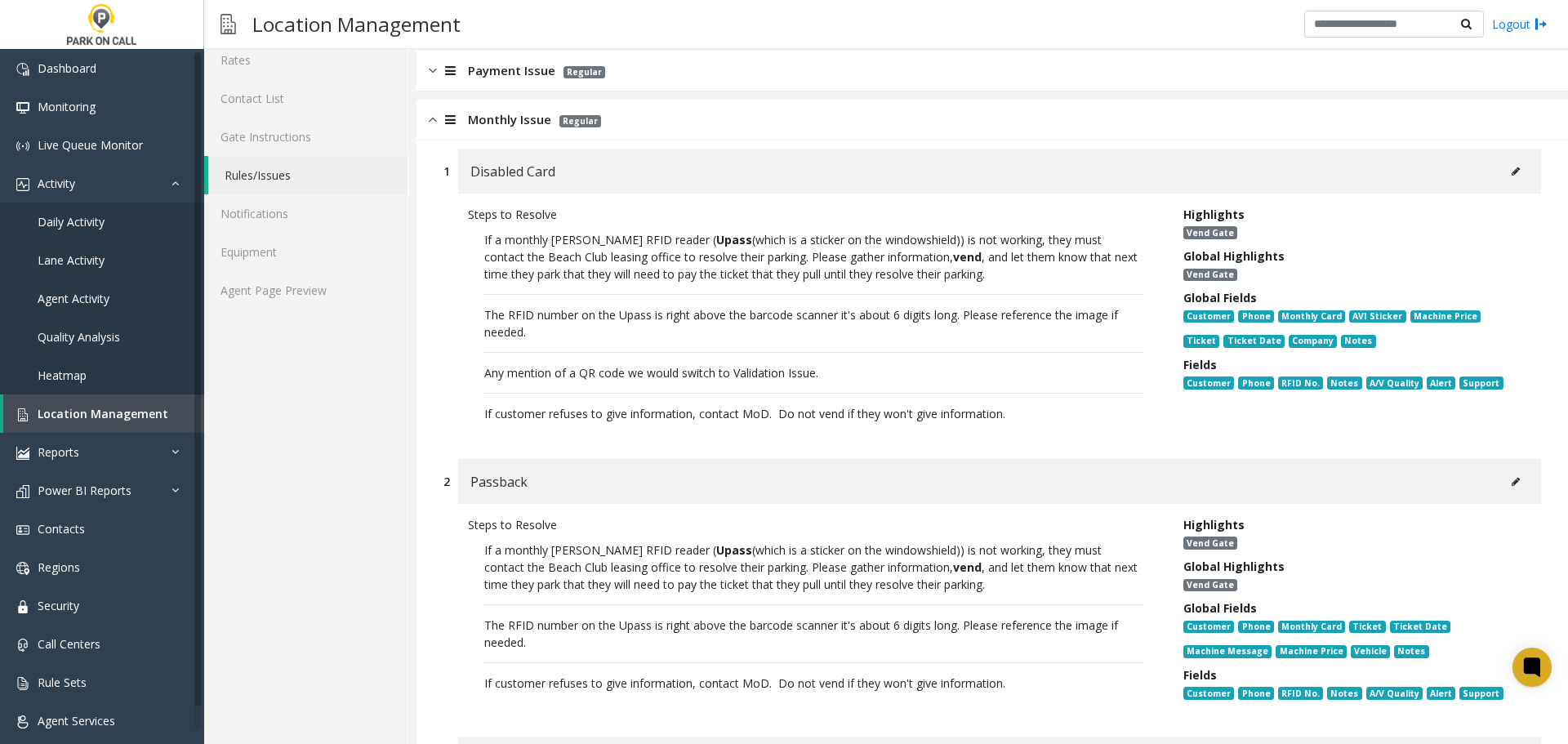
scroll to position [245, 0]
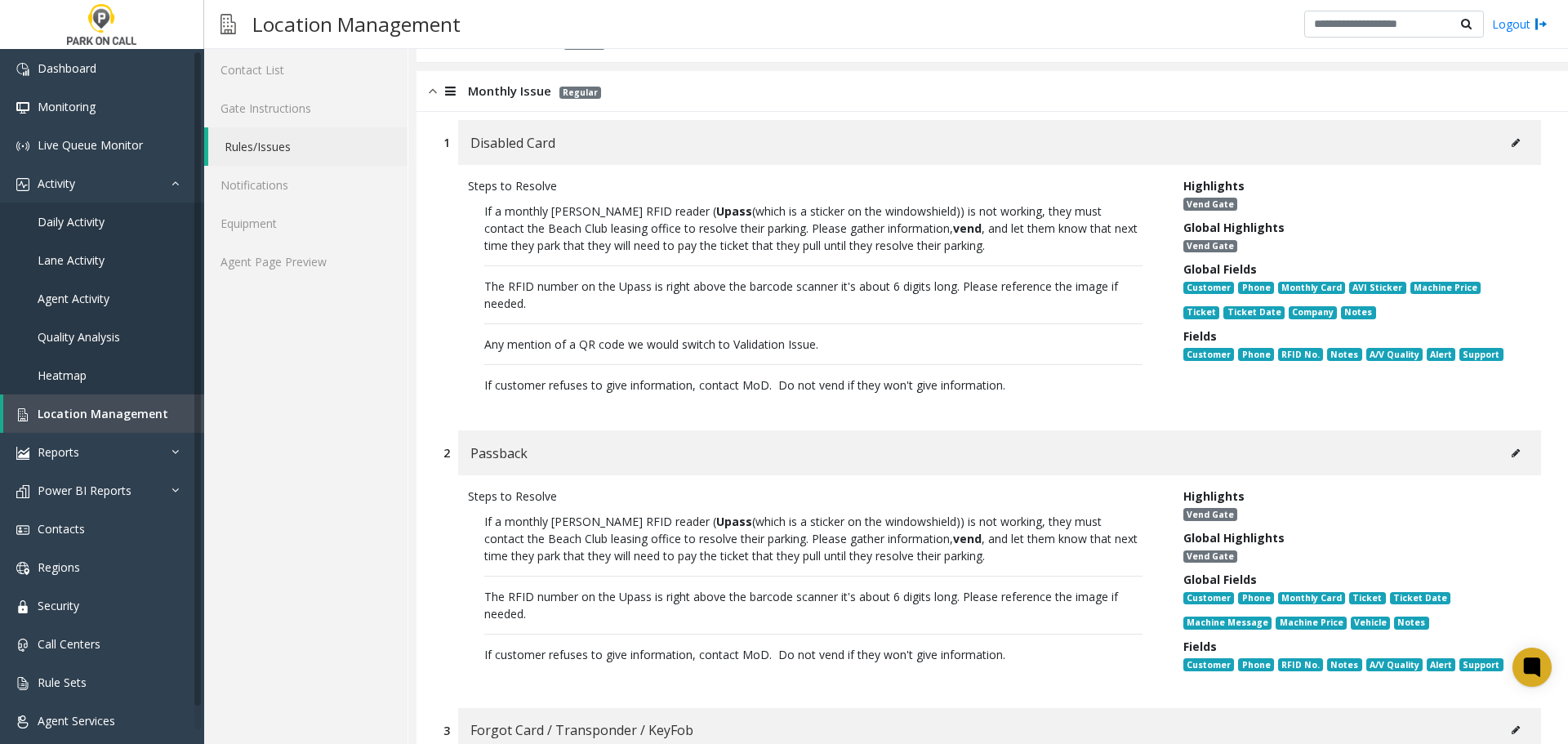
click at [1508, 450] on button at bounding box center [1515, 453] width 26 height 24
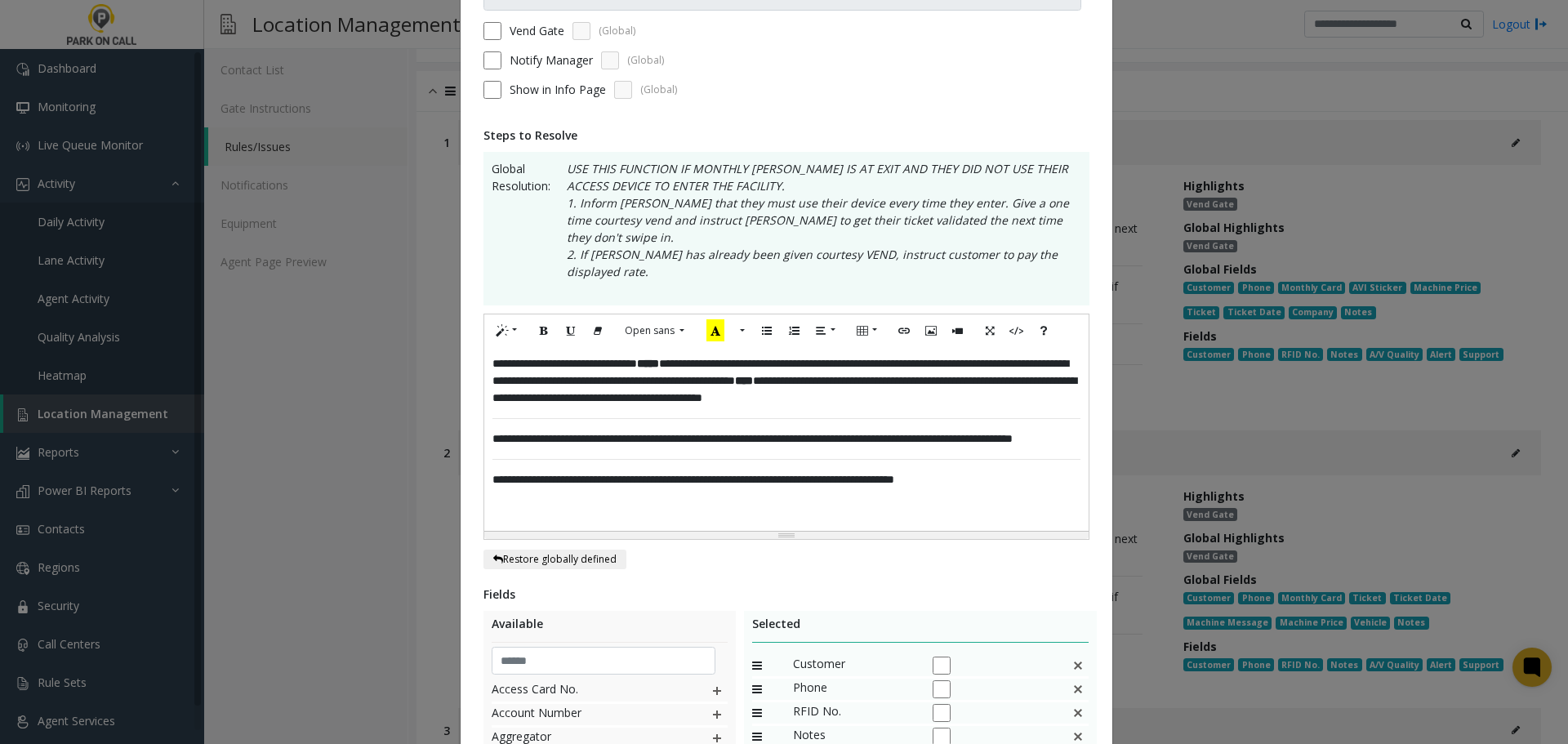
scroll to position [164, 0]
click at [922, 423] on div "**********" at bounding box center [786, 438] width 604 height 184
click at [870, 420] on div "**********" at bounding box center [786, 438] width 604 height 184
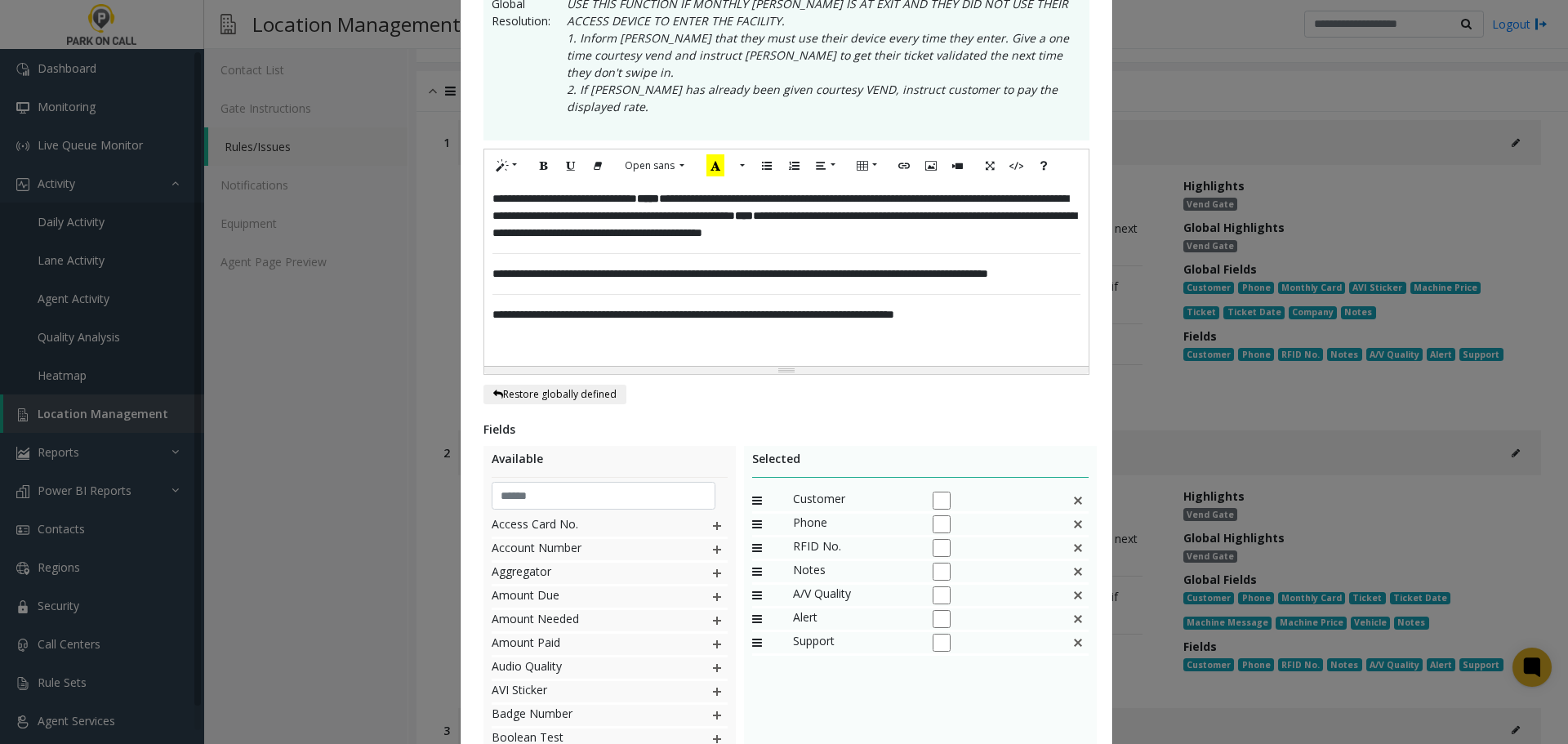
scroll to position [435, 0]
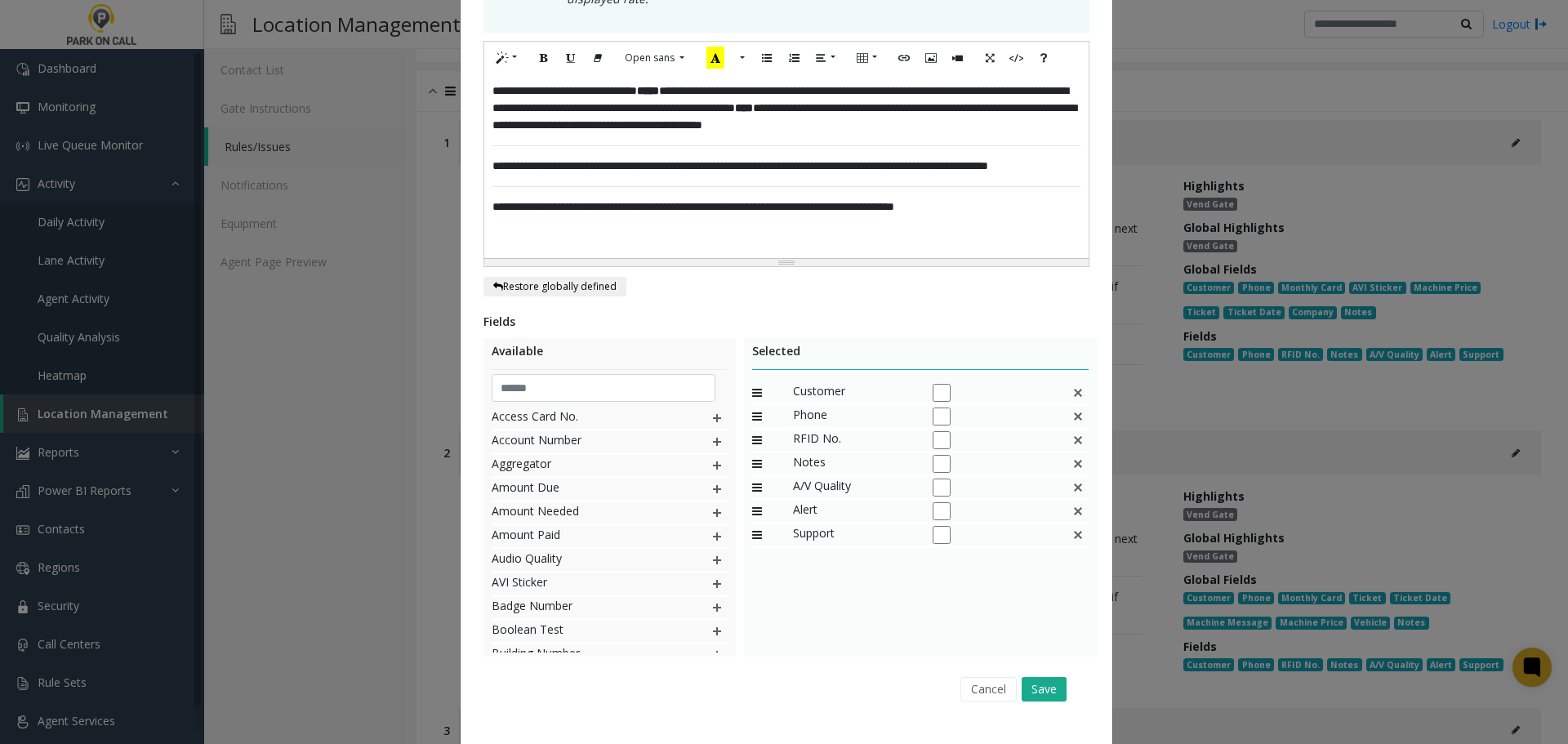
click at [859, 74] on div "**********" at bounding box center [786, 166] width 604 height 184
click at [863, 74] on div "**********" at bounding box center [786, 166] width 604 height 184
click at [740, 89] on div "**********" at bounding box center [786, 166] width 604 height 184
click at [659, 85] on span "*****" at bounding box center [648, 91] width 22 height 12
click at [631, 154] on div "**********" at bounding box center [786, 166] width 604 height 184
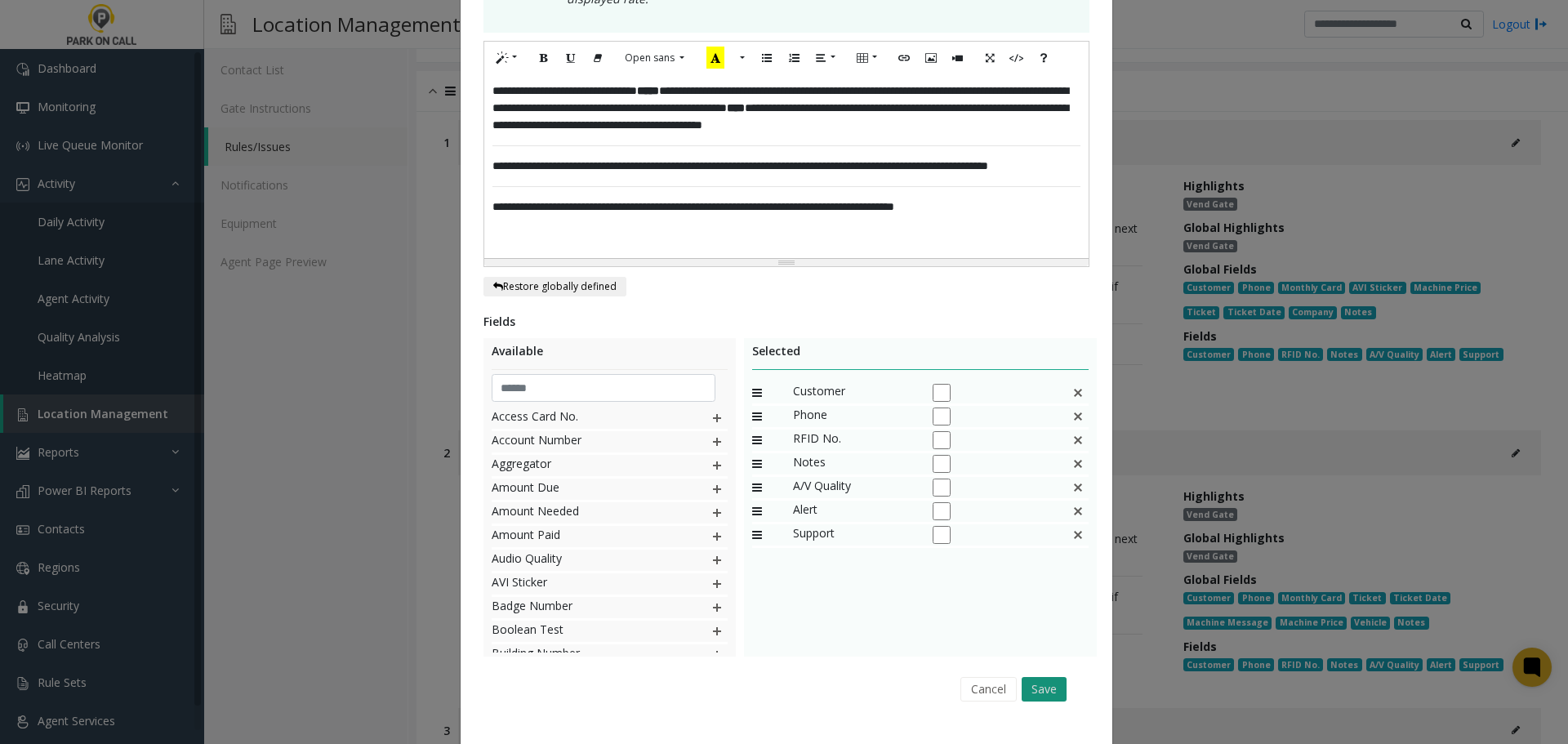
click at [1040, 676] on button "Save" at bounding box center [1043, 688] width 45 height 24
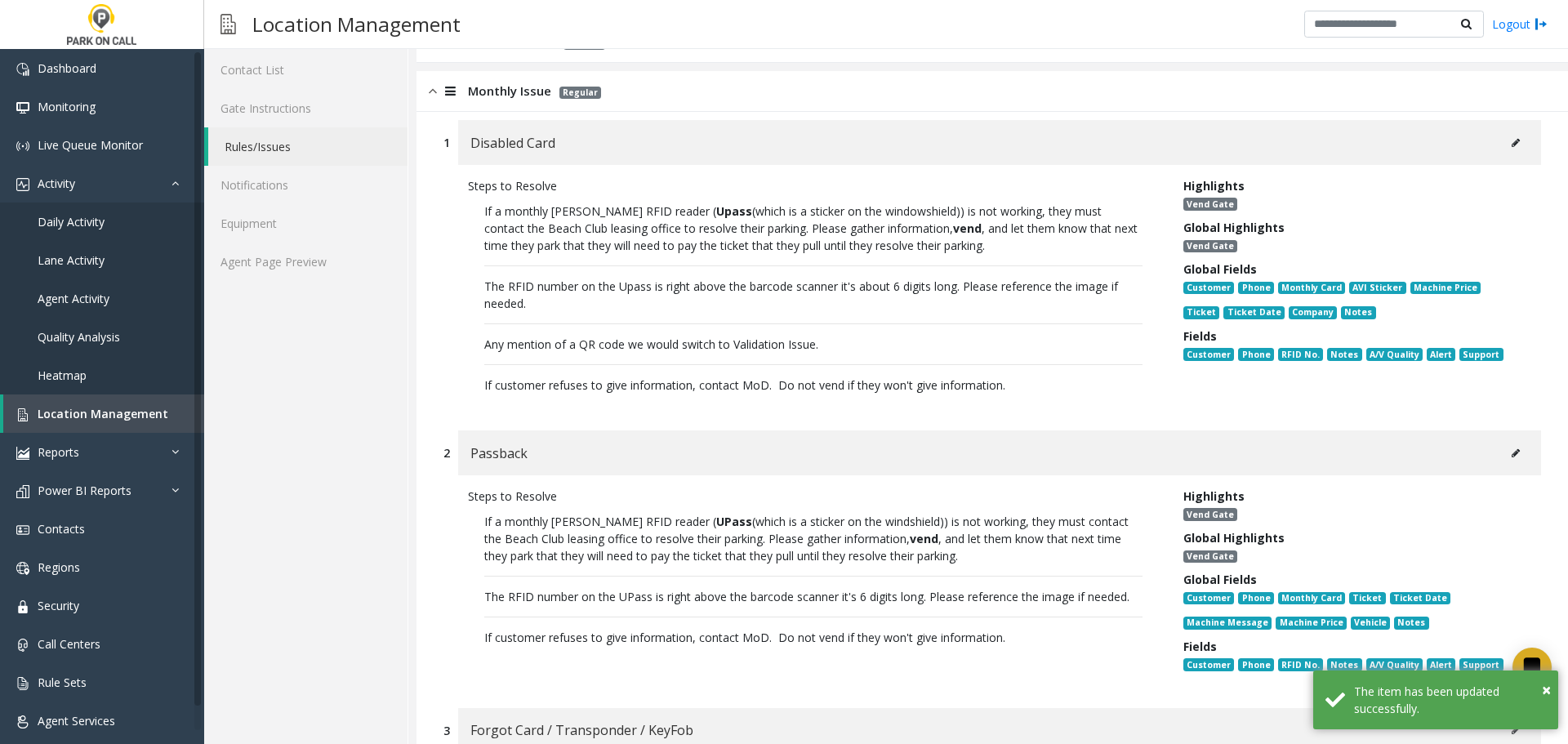
click at [1508, 143] on button at bounding box center [1515, 142] width 26 height 24
type input "**********"
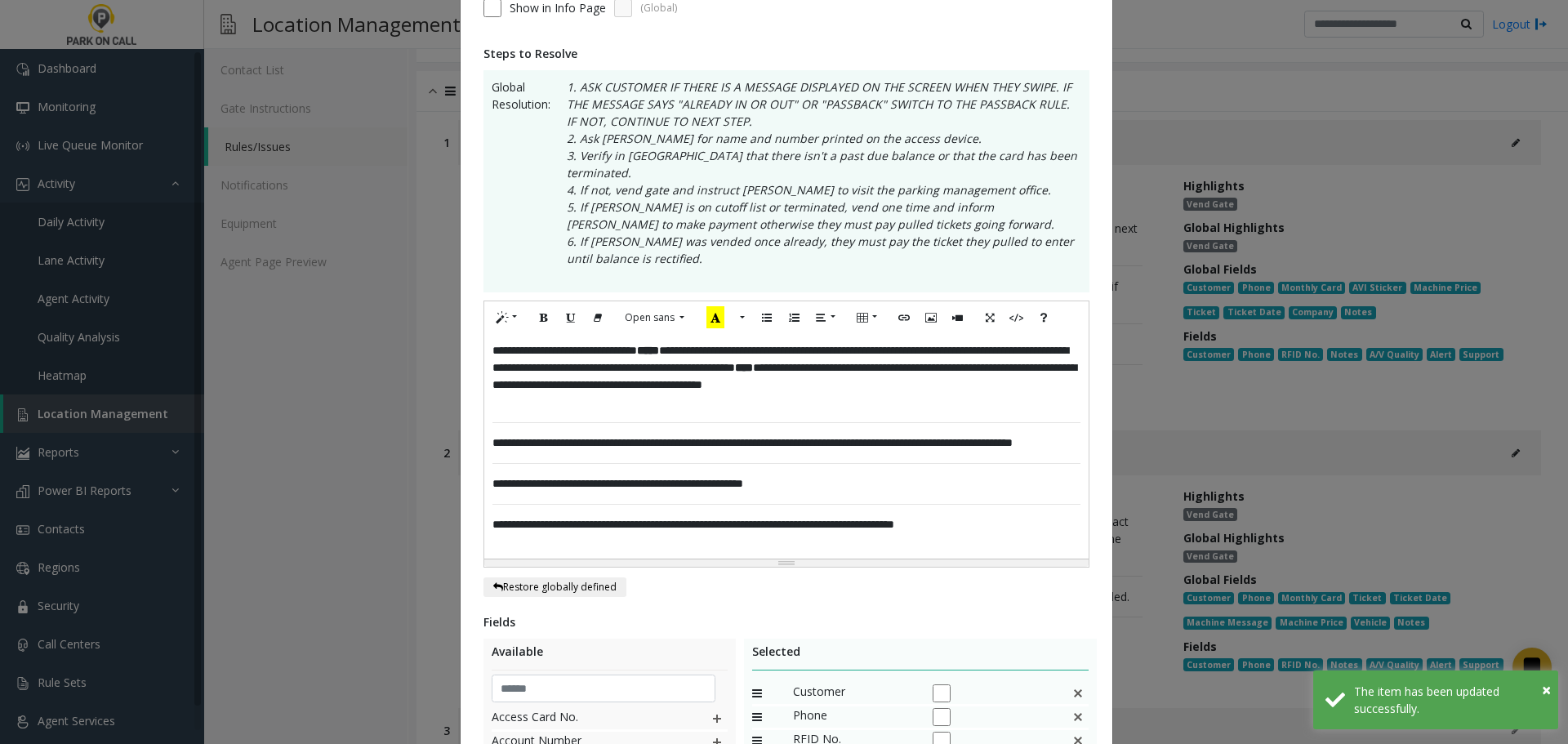
scroll to position [245, 0]
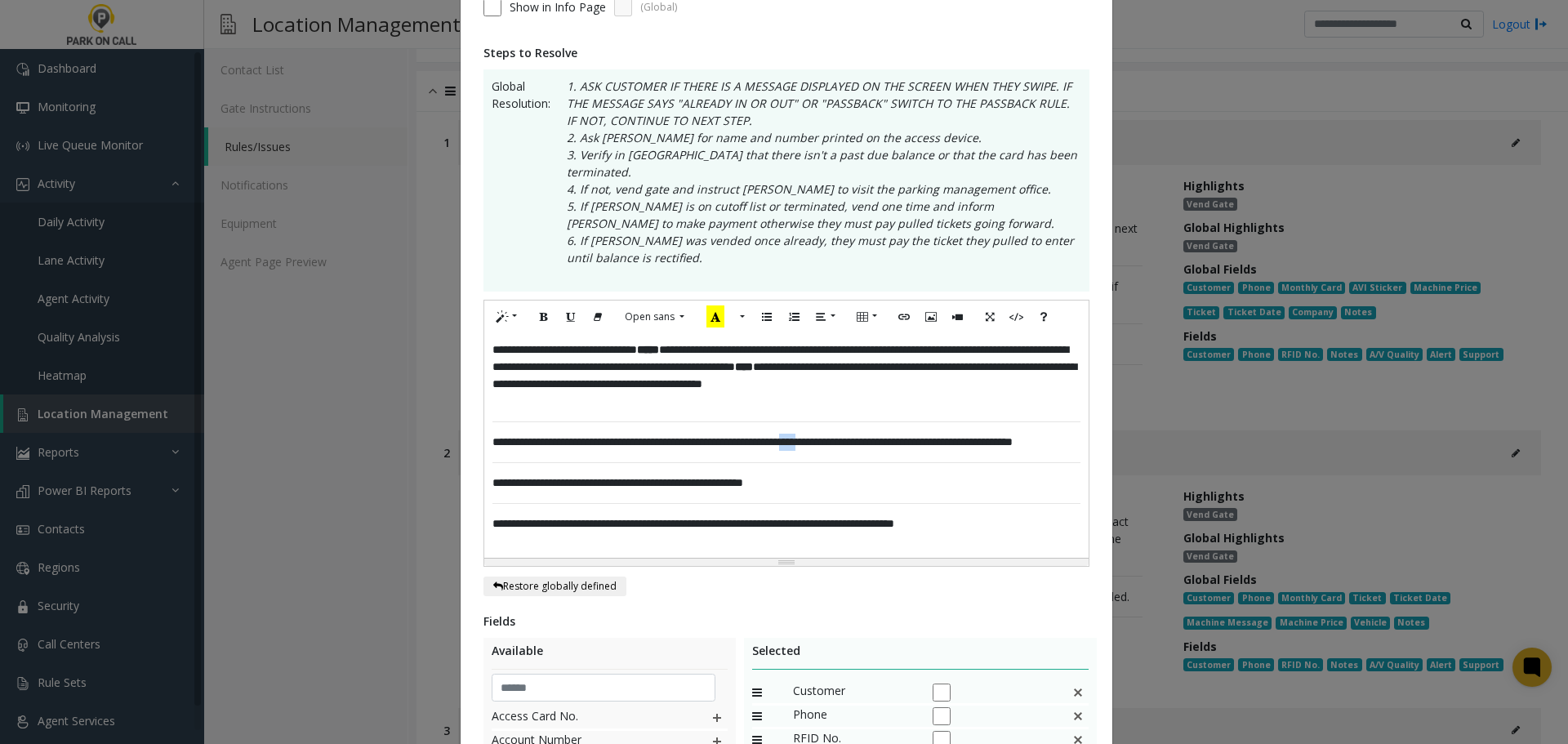
drag, startPoint x: 881, startPoint y: 432, endPoint x: 890, endPoint y: 432, distance: 9.0
click at [890, 432] on div "**********" at bounding box center [786, 445] width 604 height 224
click at [632, 424] on div "**********" at bounding box center [786, 445] width 604 height 224
click at [659, 343] on b "*****" at bounding box center [648, 349] width 22 height 12
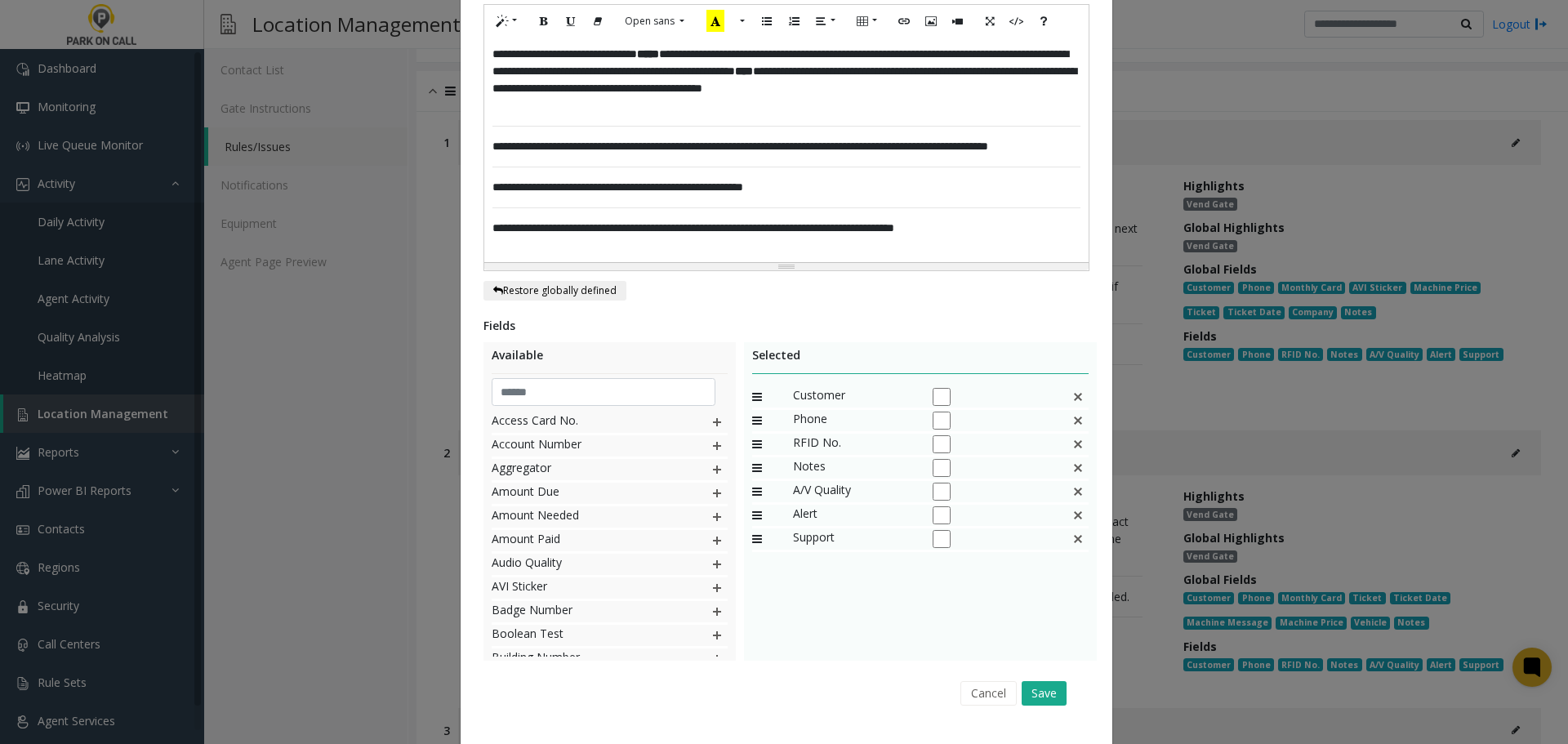
scroll to position [561, 0]
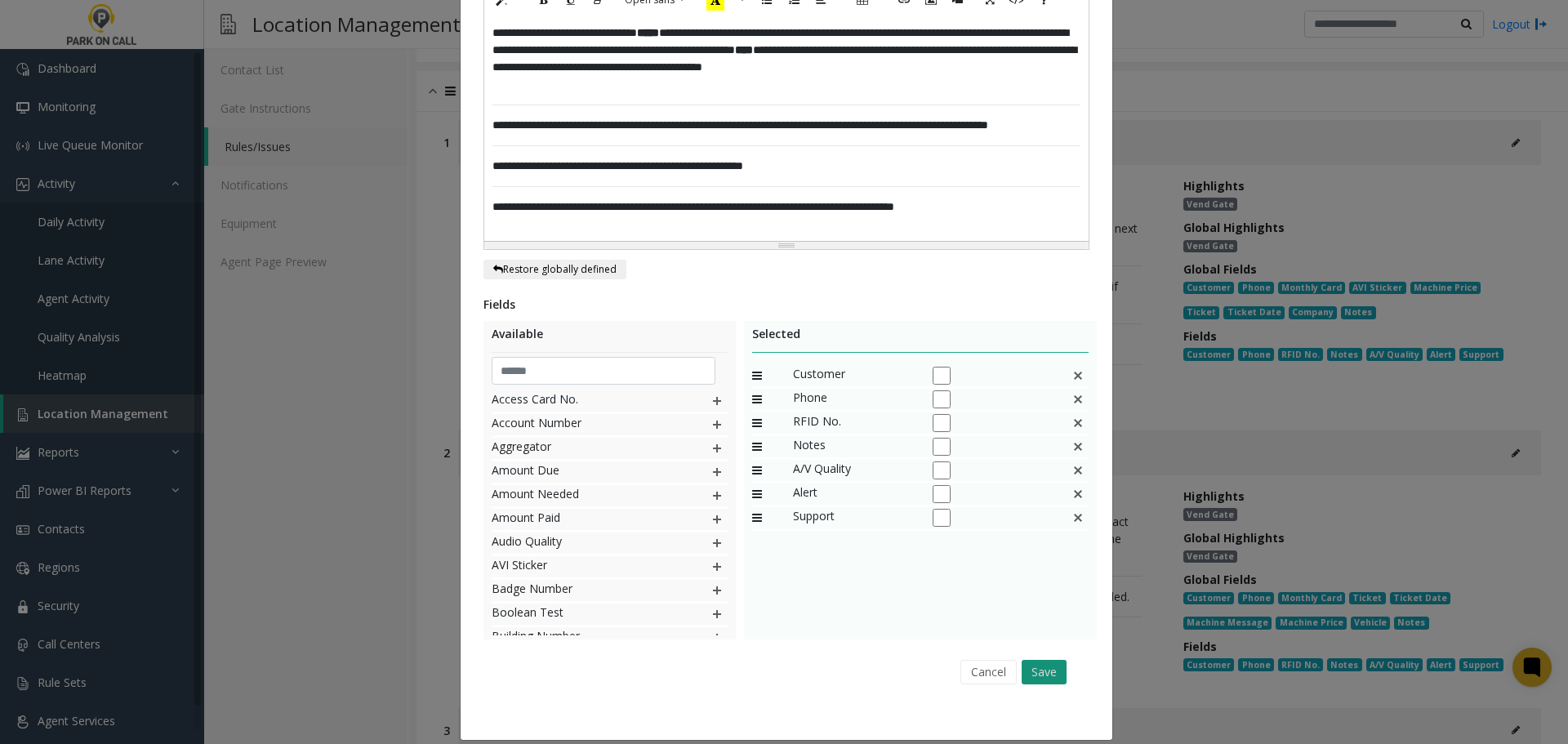
click at [1028, 660] on button "Save" at bounding box center [1043, 671] width 45 height 24
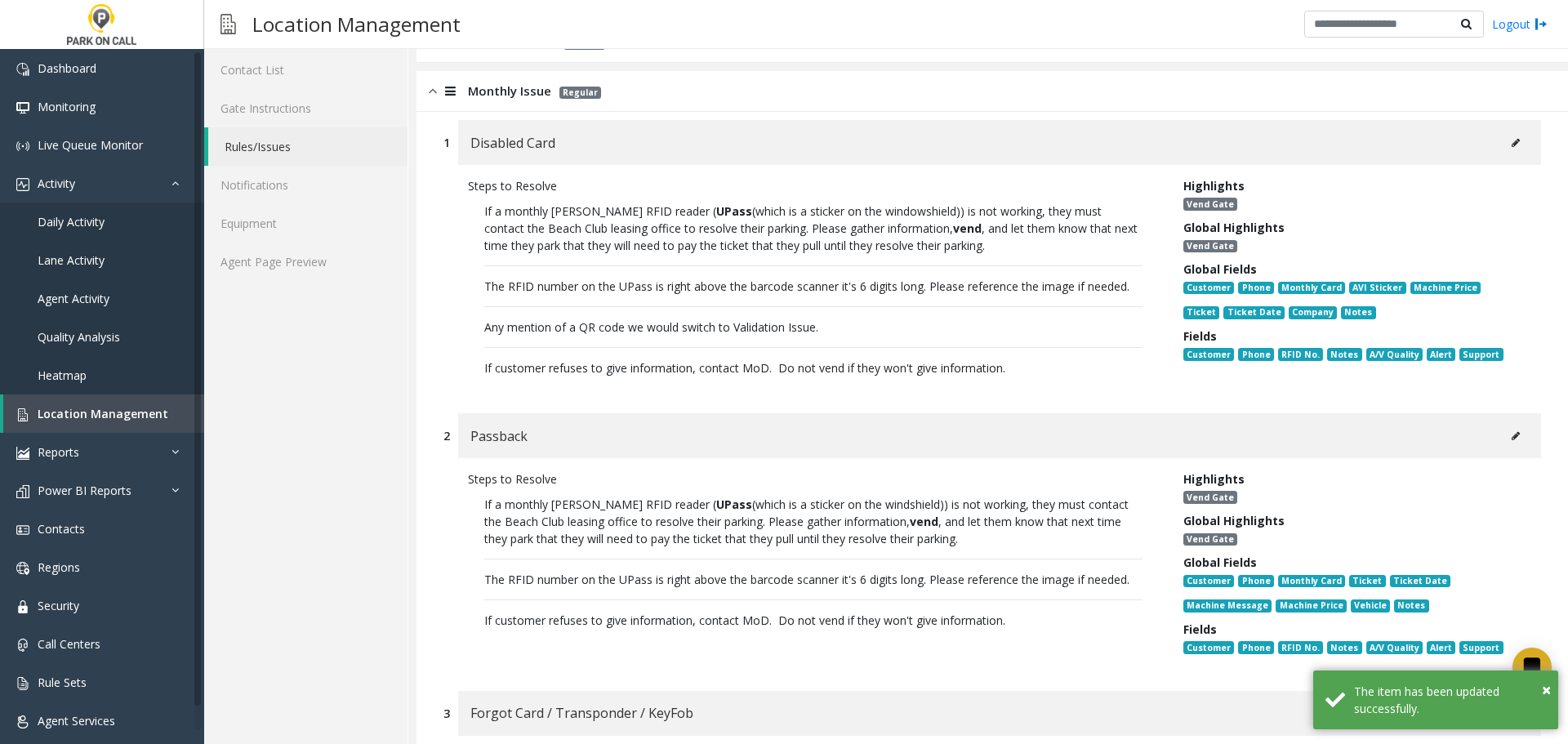
scroll to position [0, 0]
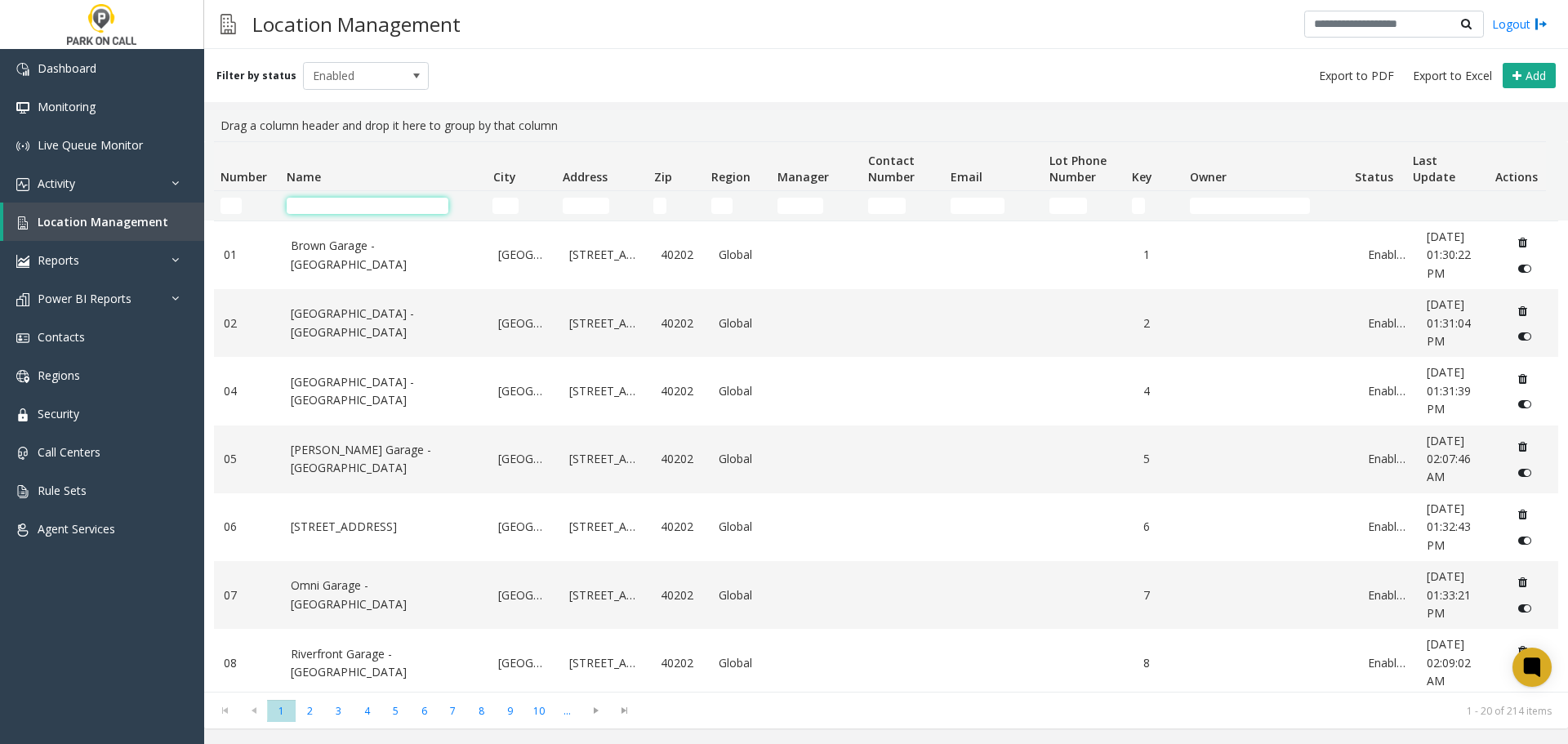
click at [365, 204] on input "Name Filter" at bounding box center [367, 205] width 162 height 16
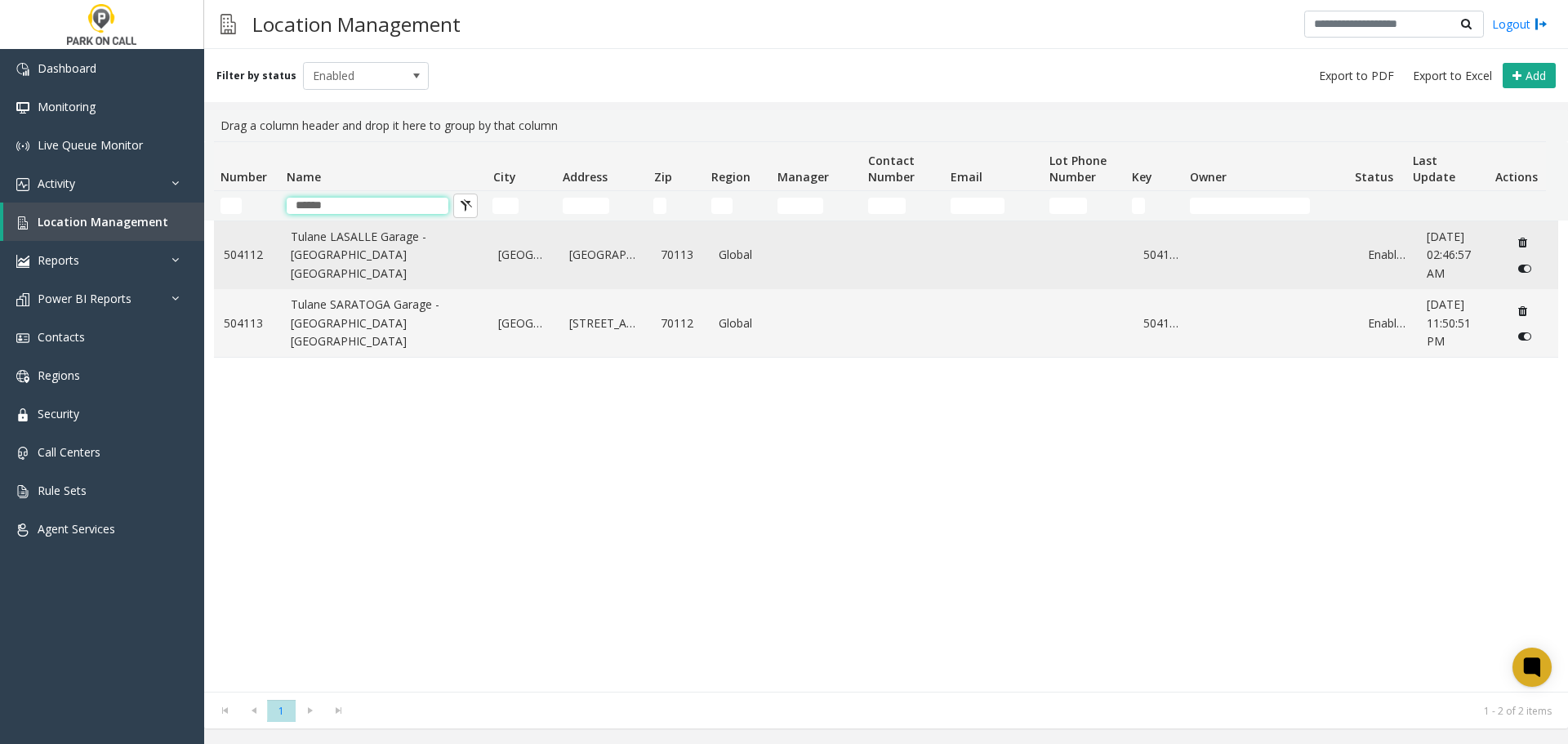
type input "******"
click at [386, 264] on link "Tulane LASALLE Garage - Universal Parking New Orleans" at bounding box center [384, 254] width 189 height 55
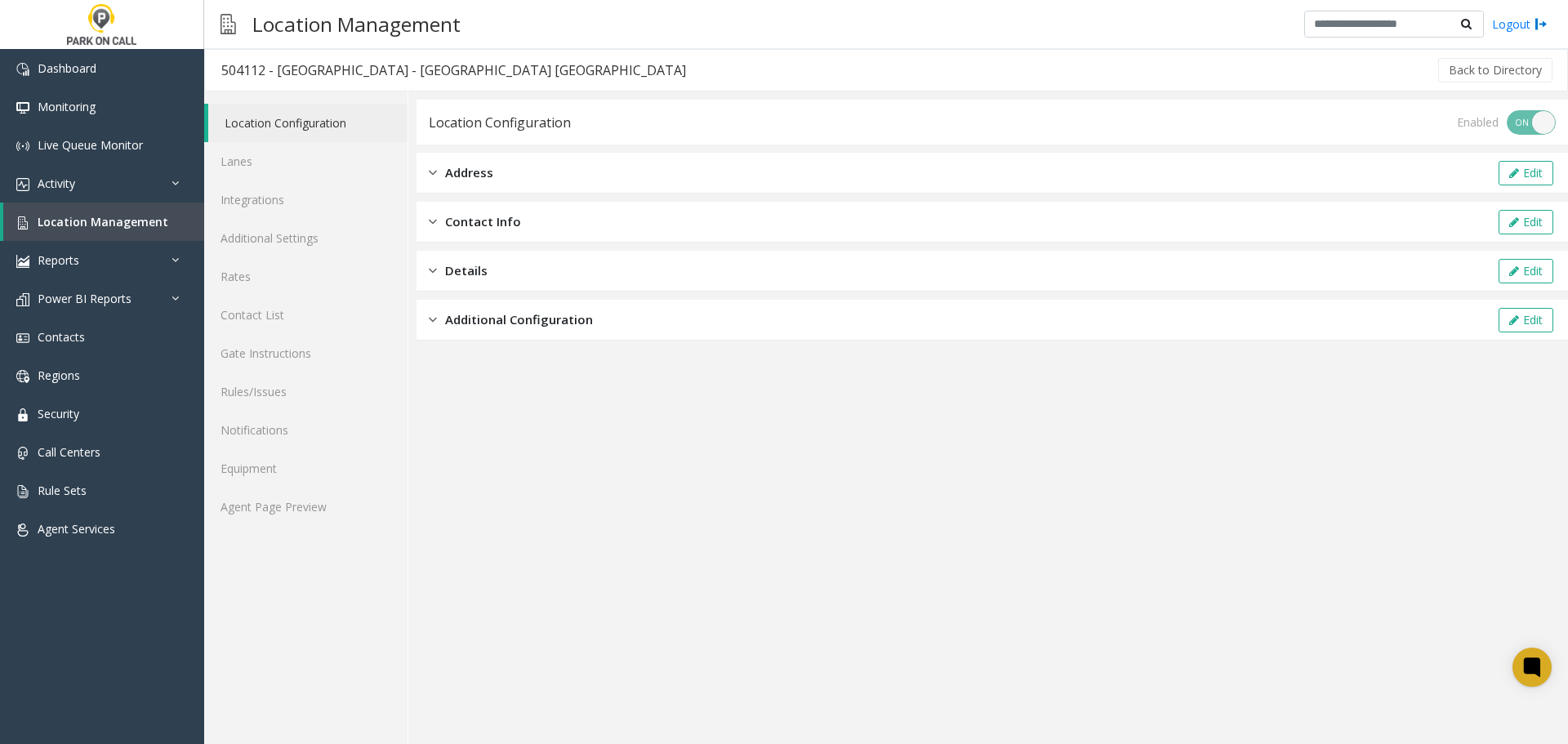
click at [314, 528] on div "Location Configuration Lanes Integrations Additional Settings Rates Contact Lis…" at bounding box center [306, 417] width 204 height 652
click at [291, 520] on link "Agent Page Preview" at bounding box center [306, 507] width 203 height 39
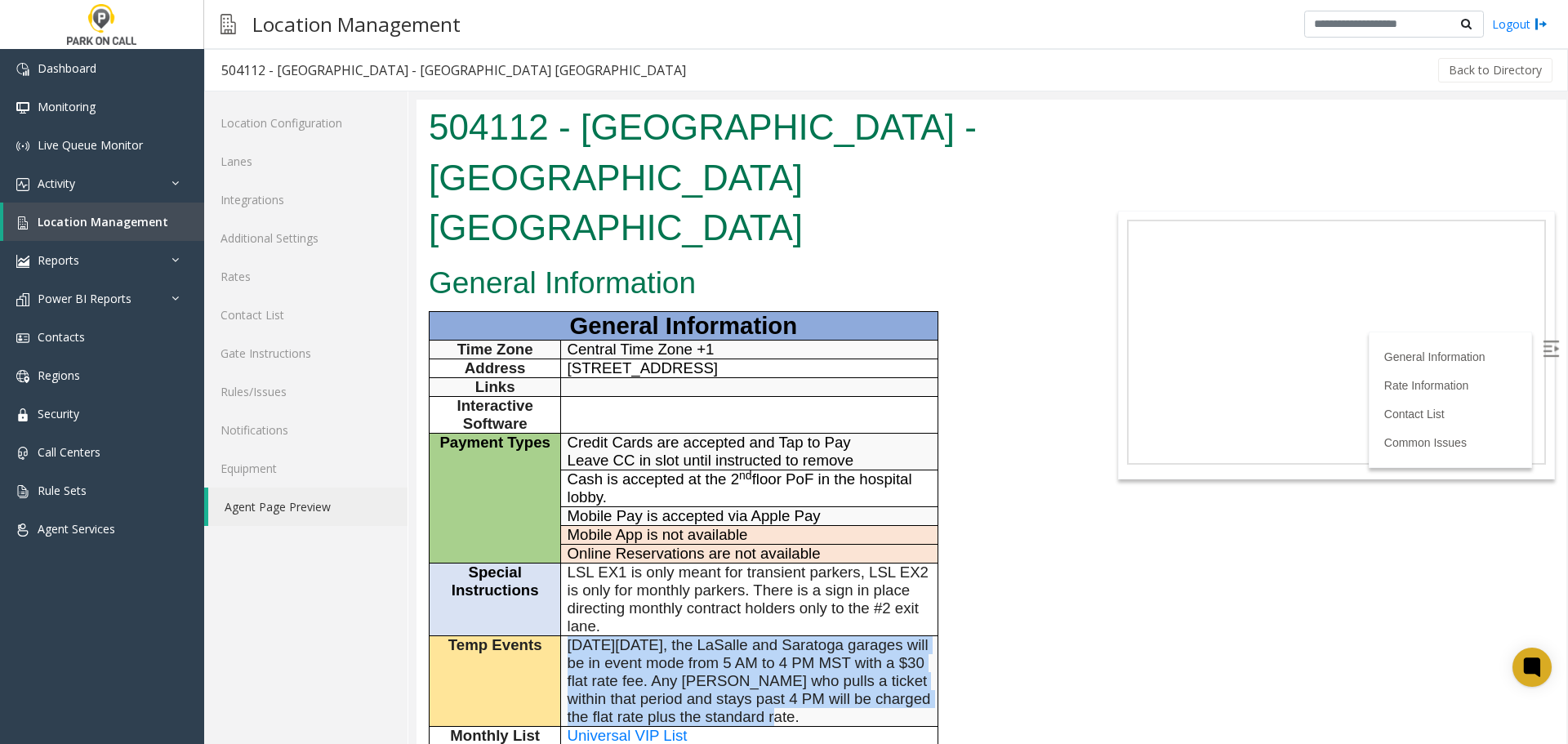
drag, startPoint x: 776, startPoint y: 664, endPoint x: 566, endPoint y: 589, distance: 223.0
click at [566, 635] on td "On Sunday, 10/5, the LaSalle and Saratoga garages will be in event mode from 5 …" at bounding box center [749, 680] width 377 height 91
copy span "On Sunday, 10/5, the LaSalle and Saratoga garages will be in event mode from 5 …"
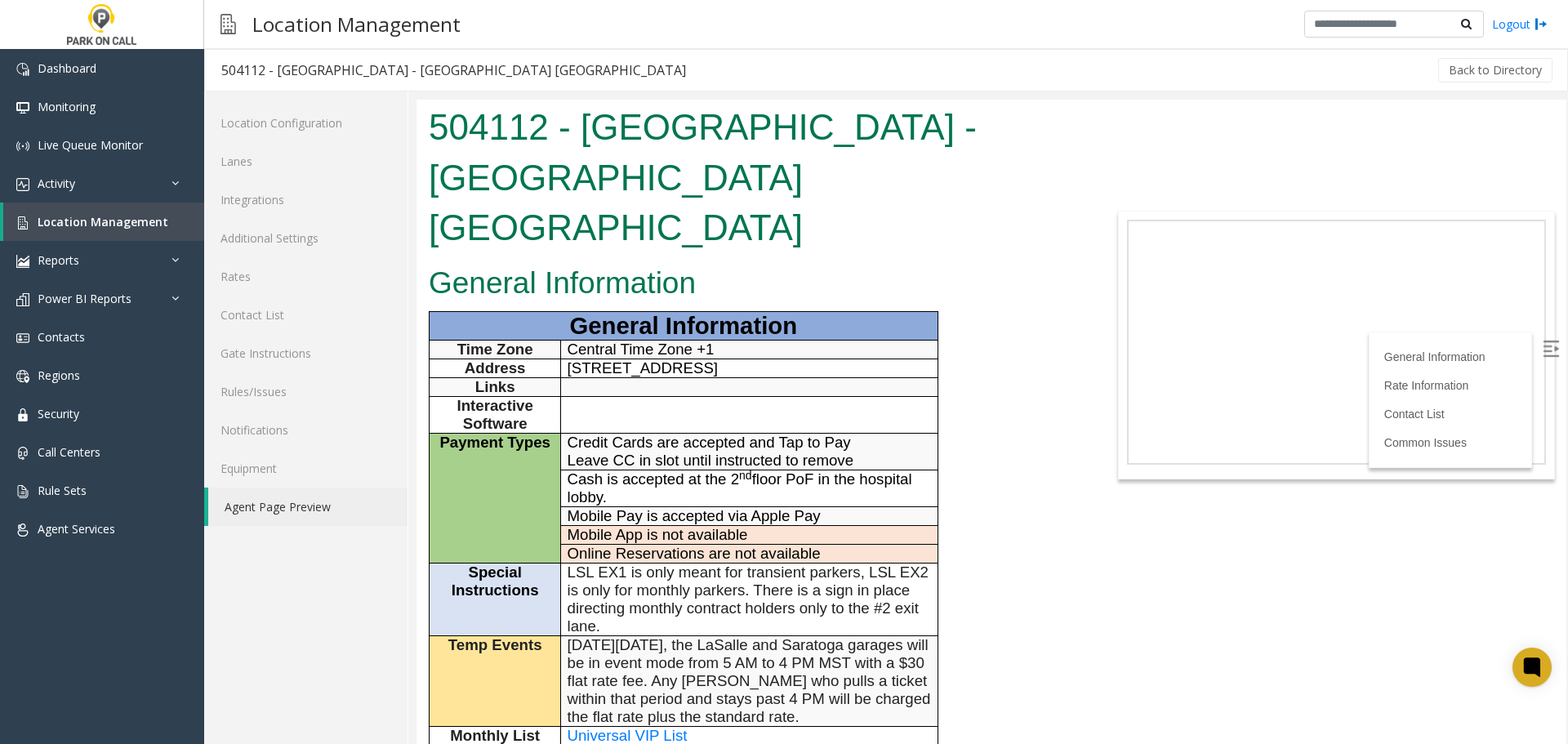
click at [1036, 467] on div "General Information General Information Time Zone Central Time Zone +1 Address …" at bounding box center [751, 681] width 671 height 844
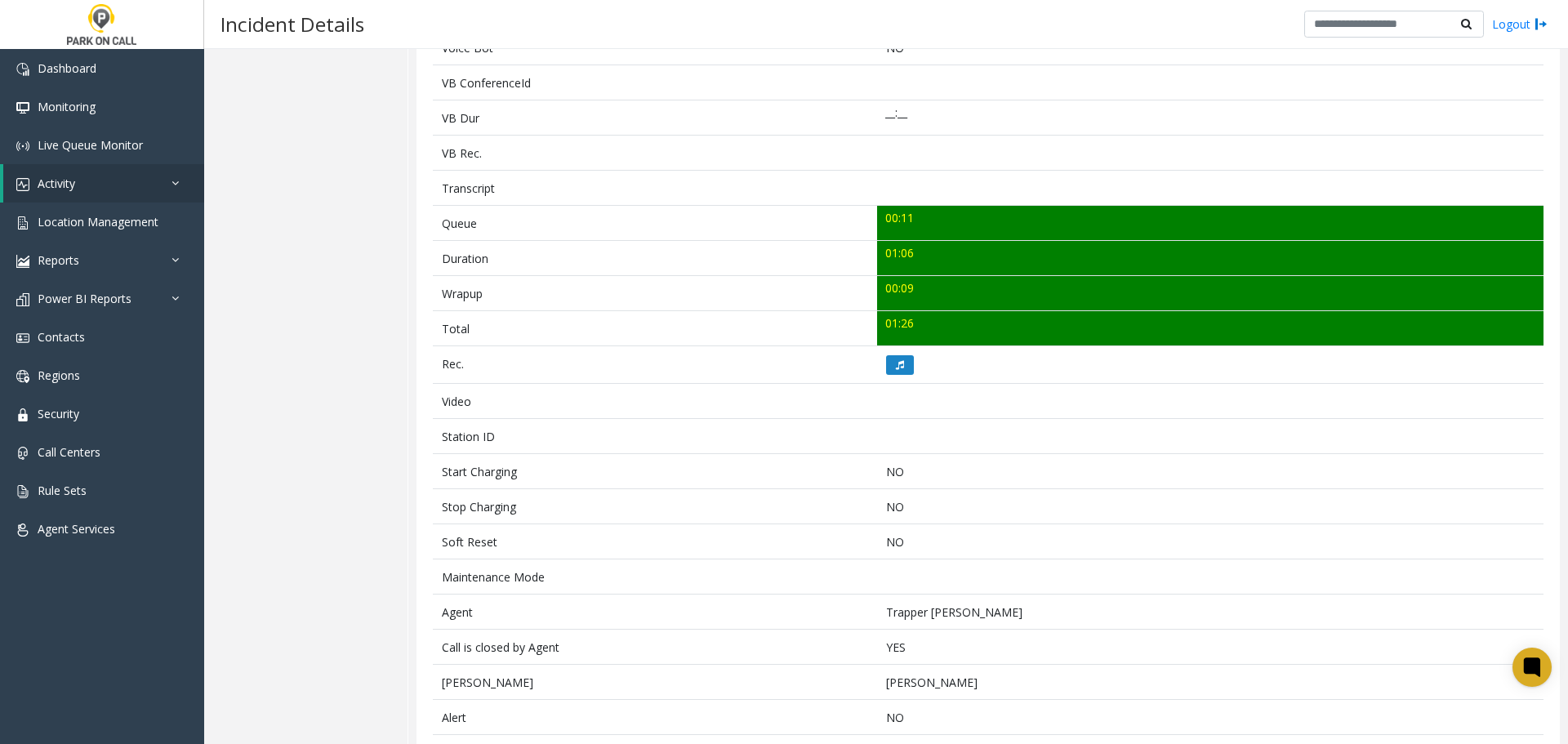
scroll to position [490, 0]
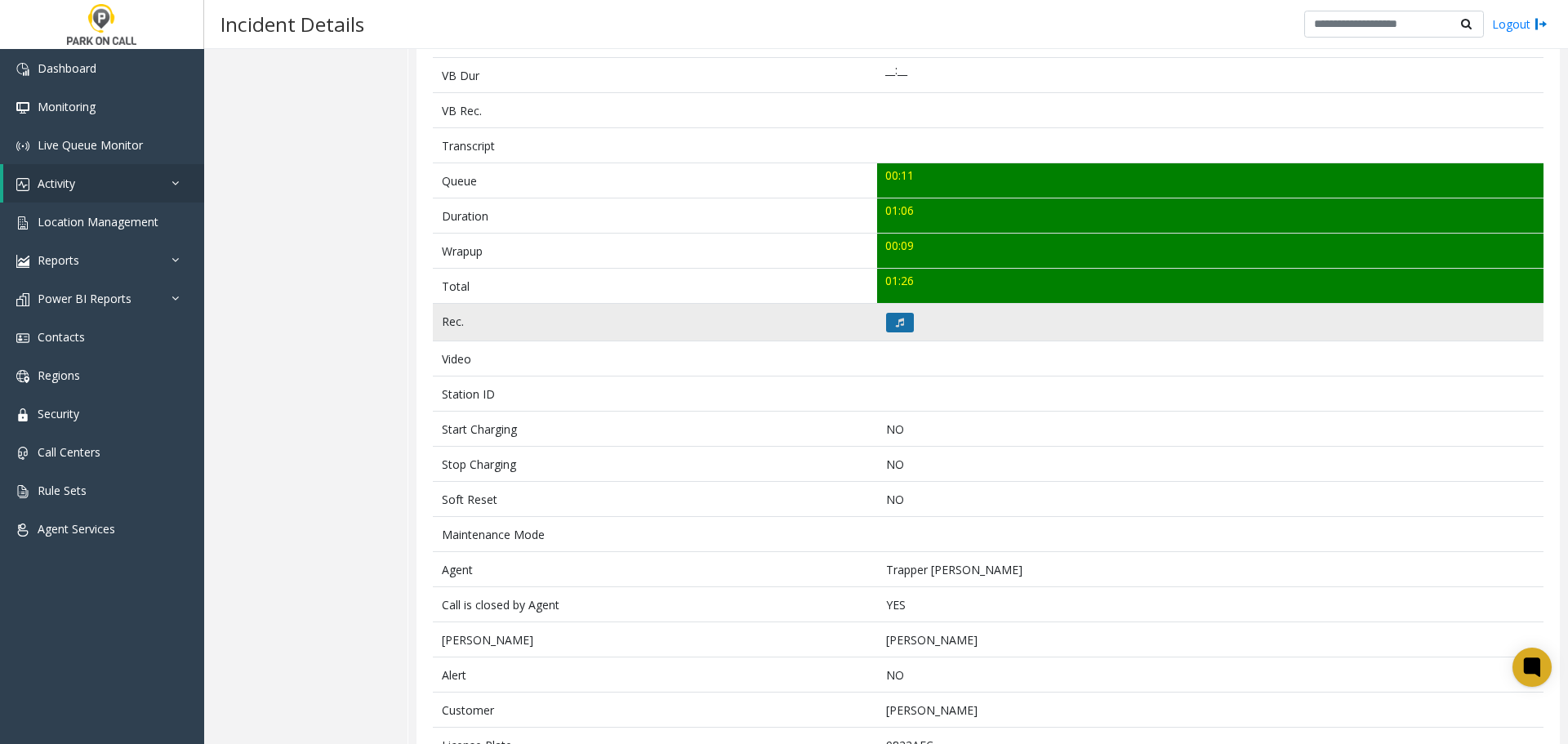
click at [900, 327] on button at bounding box center [899, 322] width 28 height 19
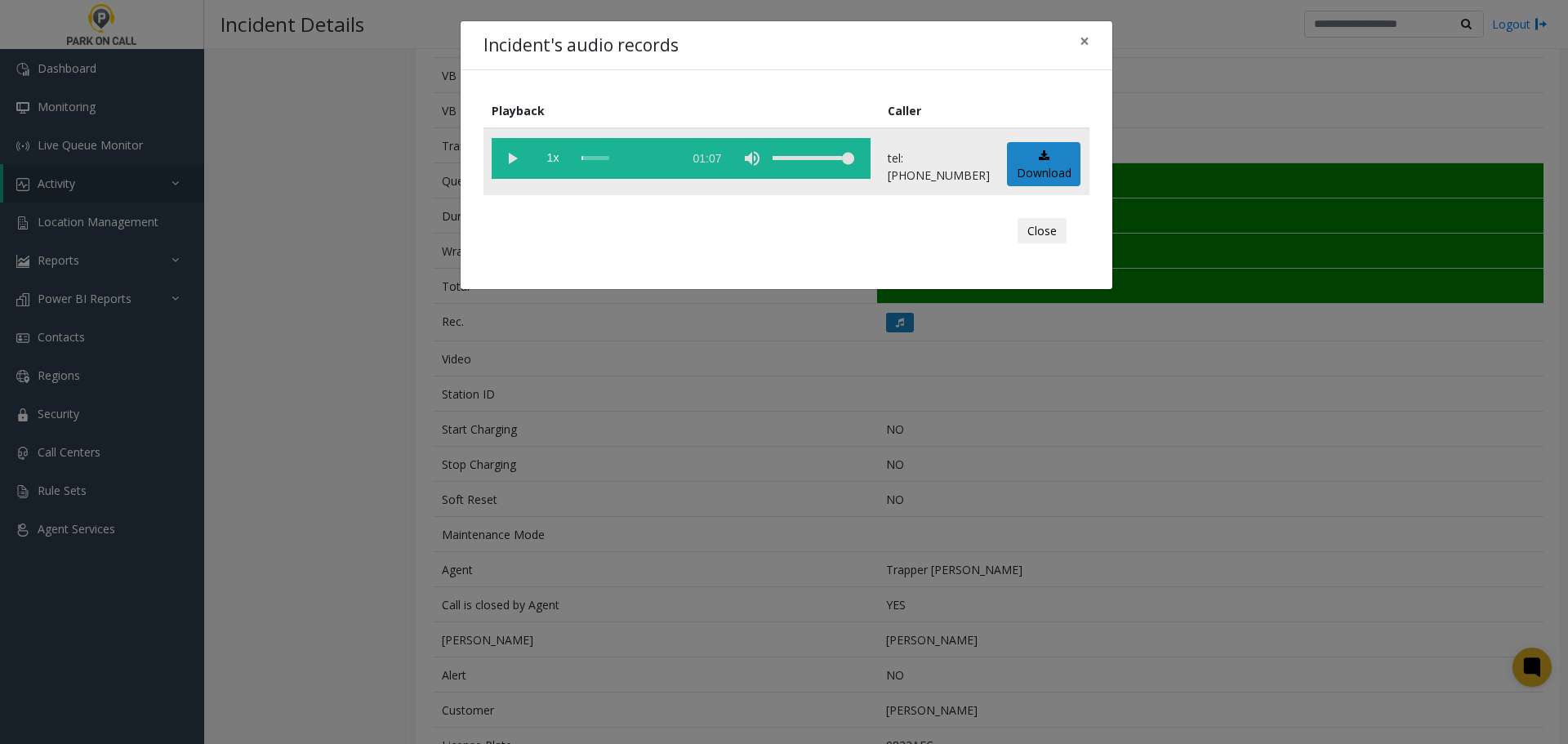
click at [513, 166] on vg-play-pause at bounding box center [512, 159] width 41 height 41
click at [833, 496] on div "Incident's audio records × Playback Caller 1x 01:07 tel:[PHONE_NUMBER] Download…" at bounding box center [784, 372] width 1568 height 744
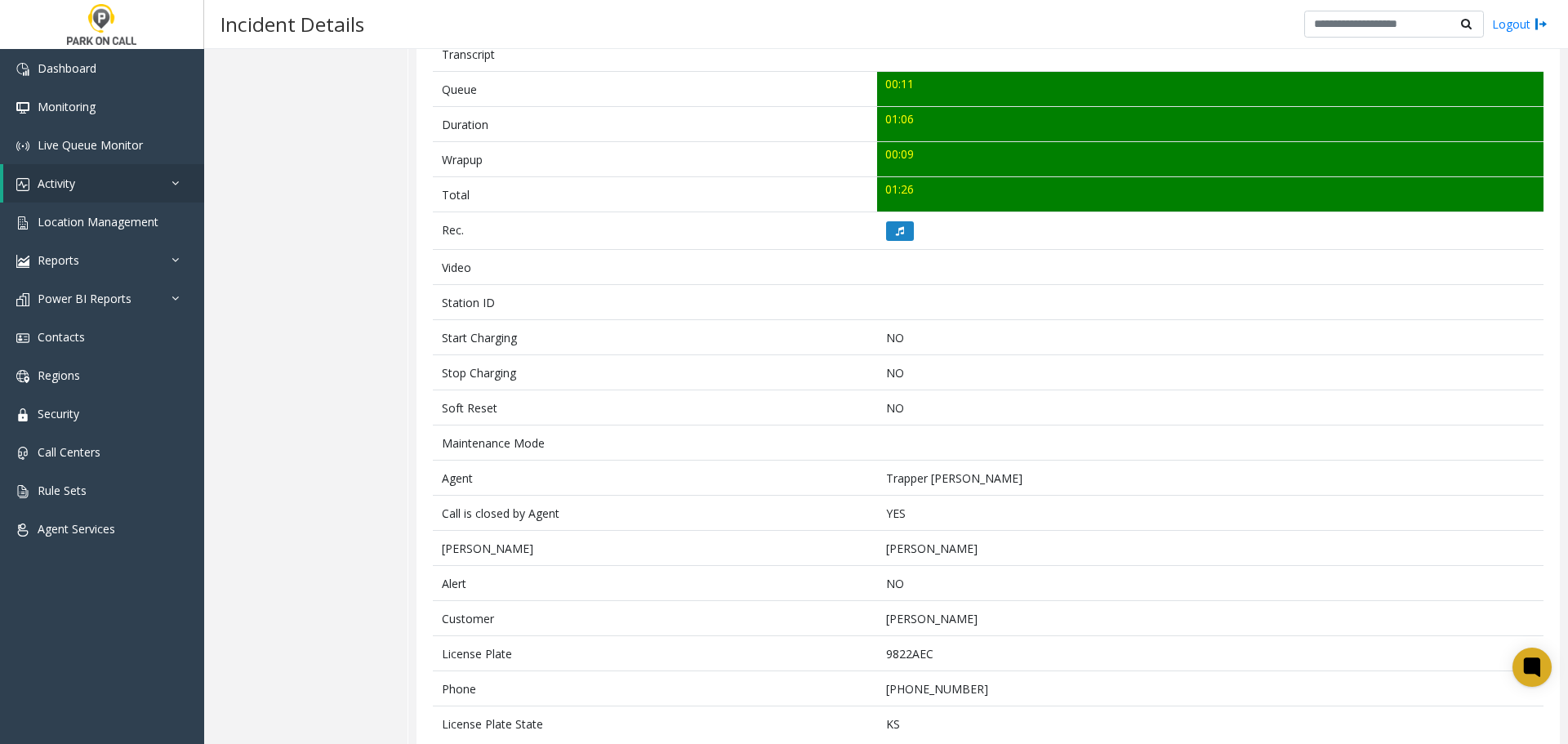
scroll to position [613, 0]
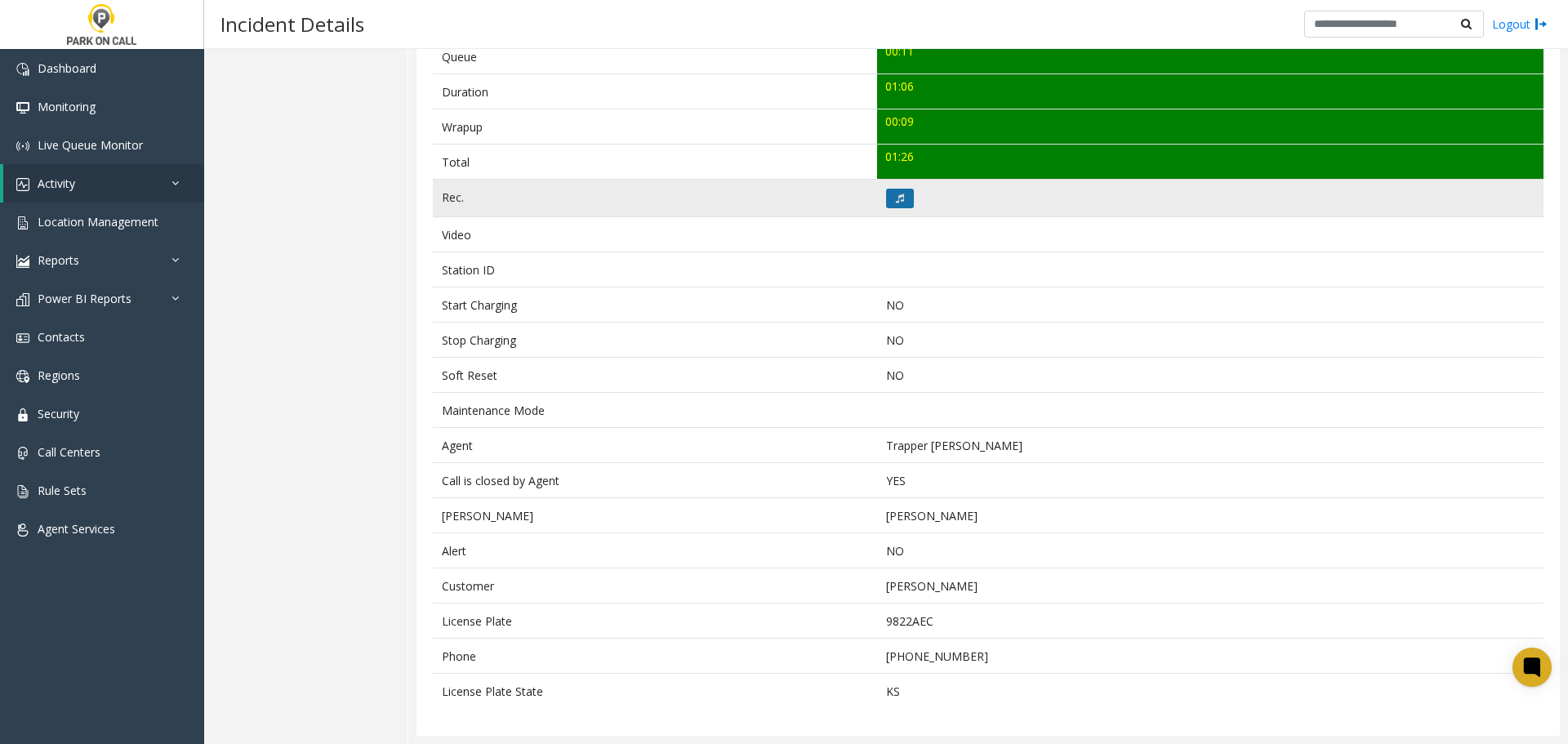
click at [890, 189] on button at bounding box center [899, 198] width 28 height 19
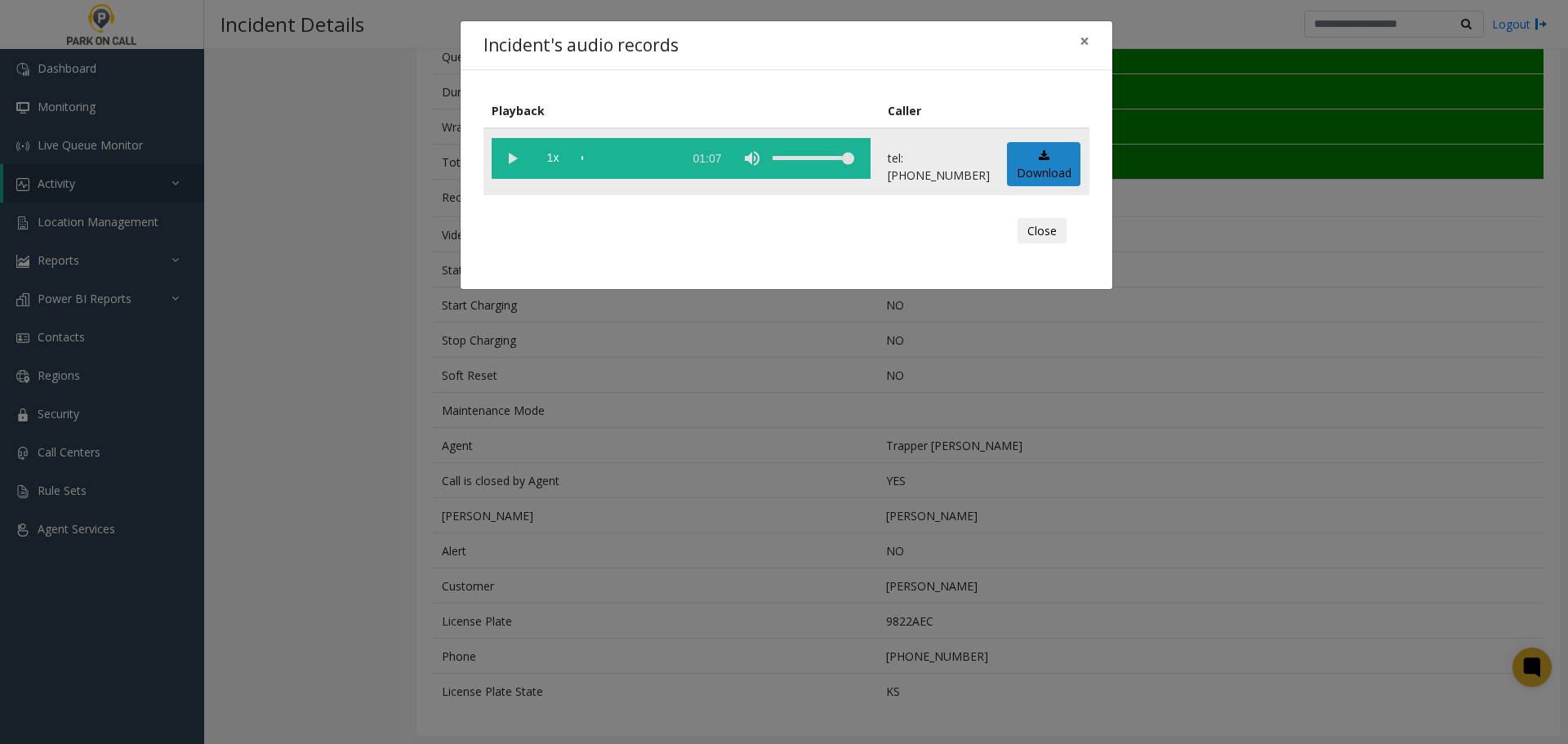
click at [513, 160] on vg-play-pause at bounding box center [512, 159] width 41 height 41
click at [623, 164] on div "scrub bar" at bounding box center [628, 159] width 93 height 41
click at [619, 158] on div "scrub bar" at bounding box center [628, 159] width 93 height 41
click at [642, 163] on div "scrub bar" at bounding box center [628, 159] width 93 height 41
